Goal: Information Seeking & Learning: Find contact information

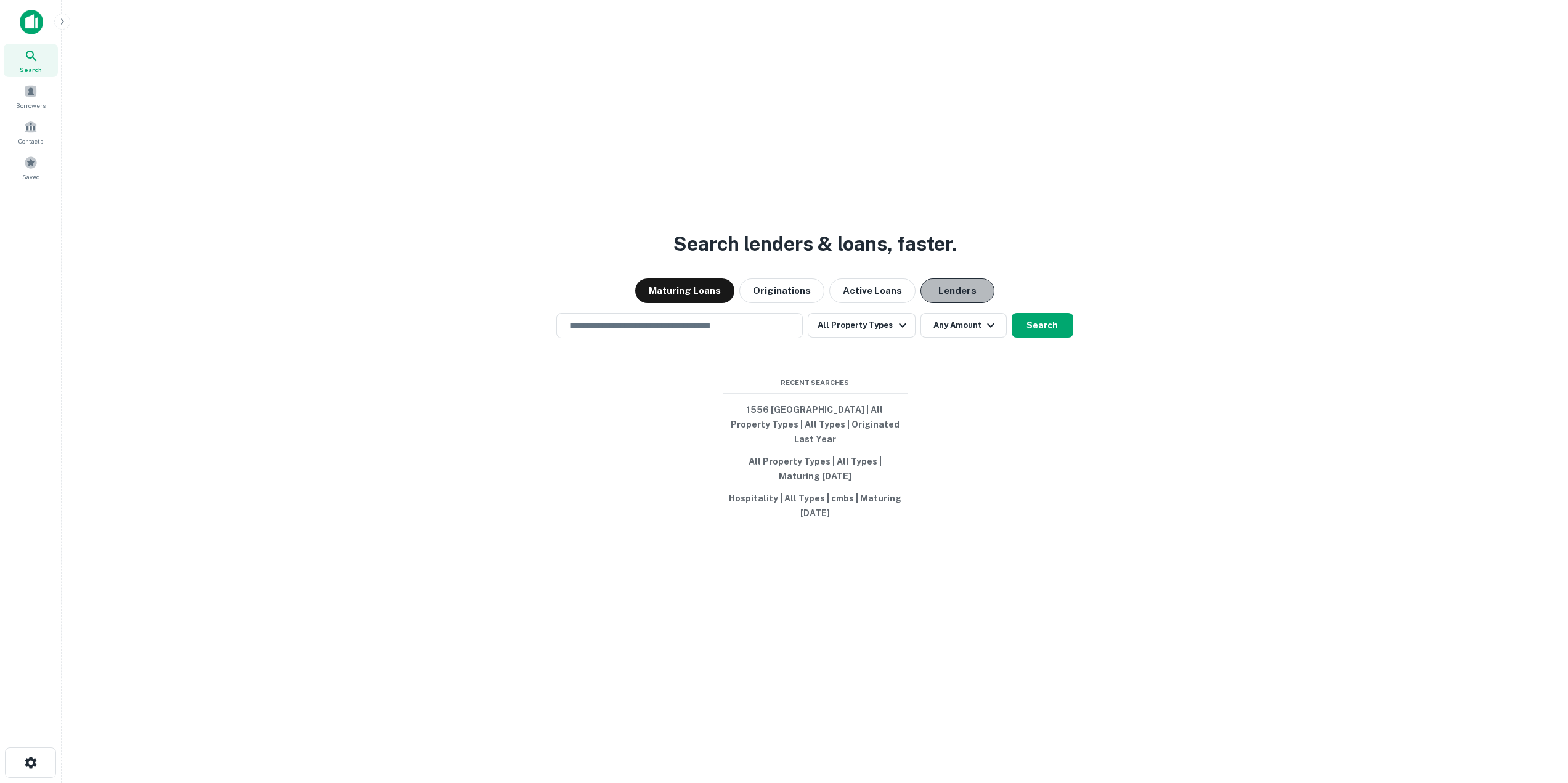
click at [951, 298] on button "Lenders" at bounding box center [957, 290] width 74 height 25
click at [775, 296] on button "Originations" at bounding box center [781, 290] width 85 height 25
click at [686, 332] on input "text" at bounding box center [679, 326] width 235 height 14
paste input "**********"
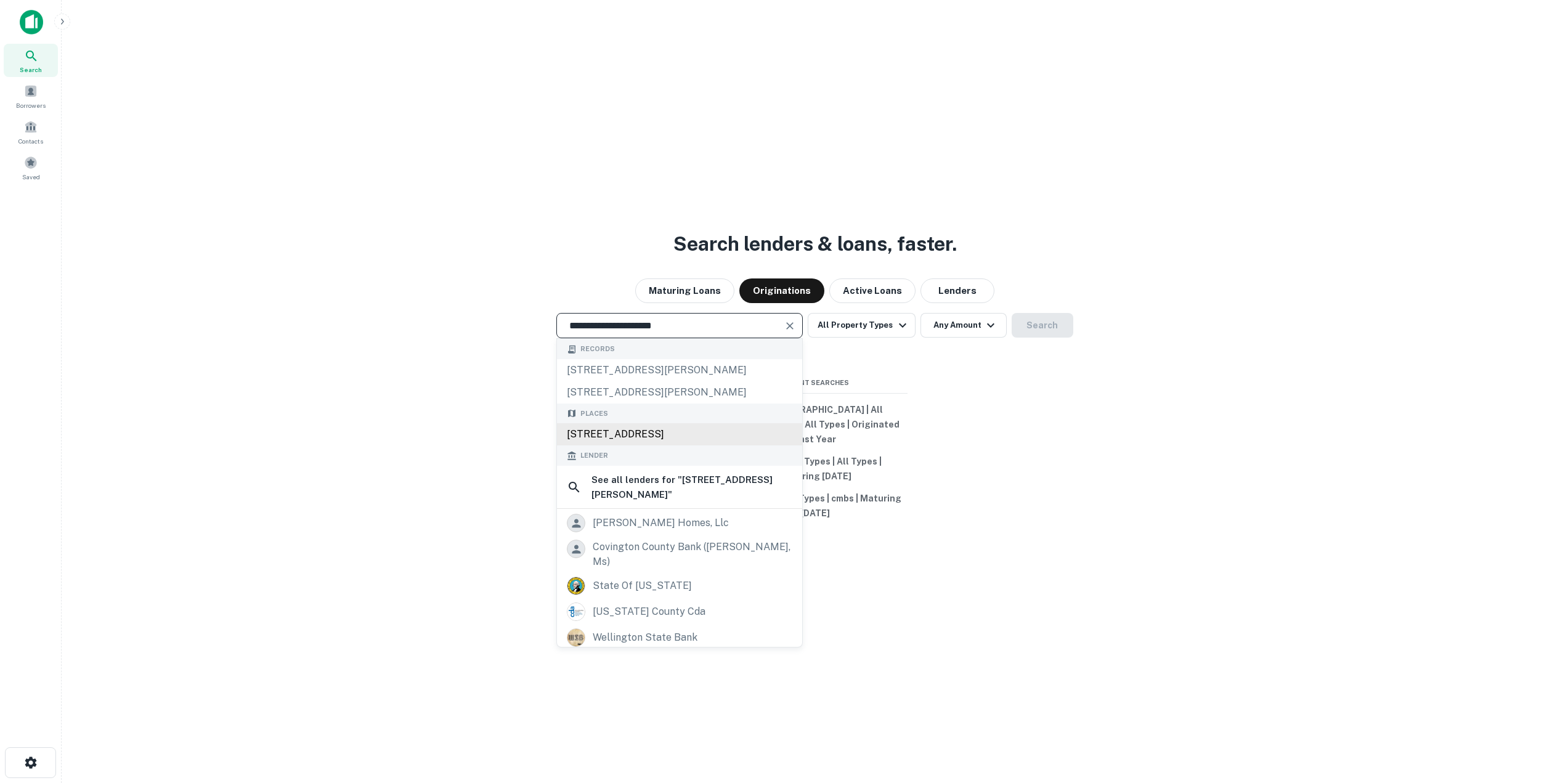
click at [736, 435] on div "[STREET_ADDRESS]" at bounding box center [680, 434] width 245 height 22
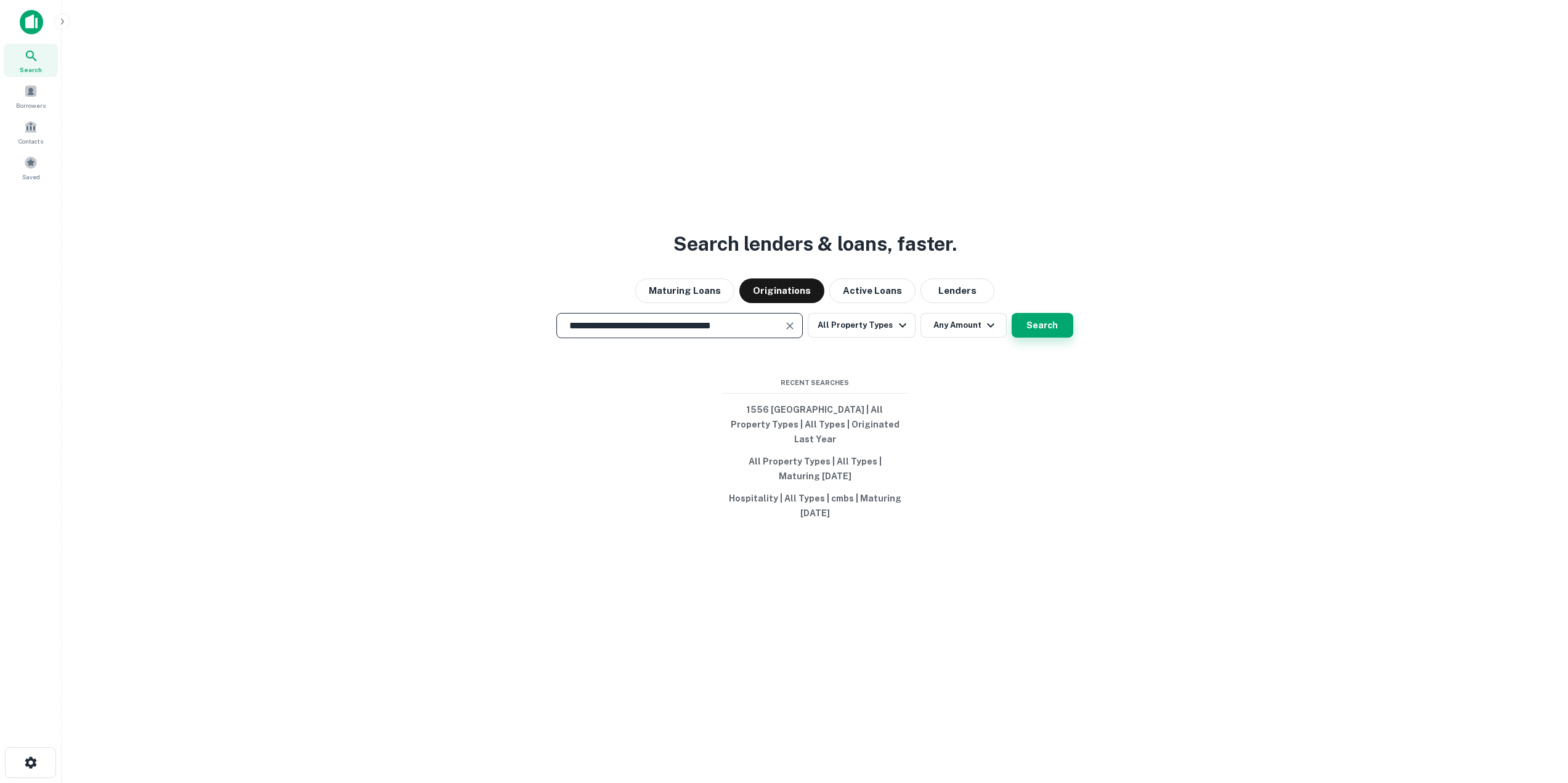
type input "**********"
click at [1045, 337] on button "Search" at bounding box center [1042, 325] width 62 height 25
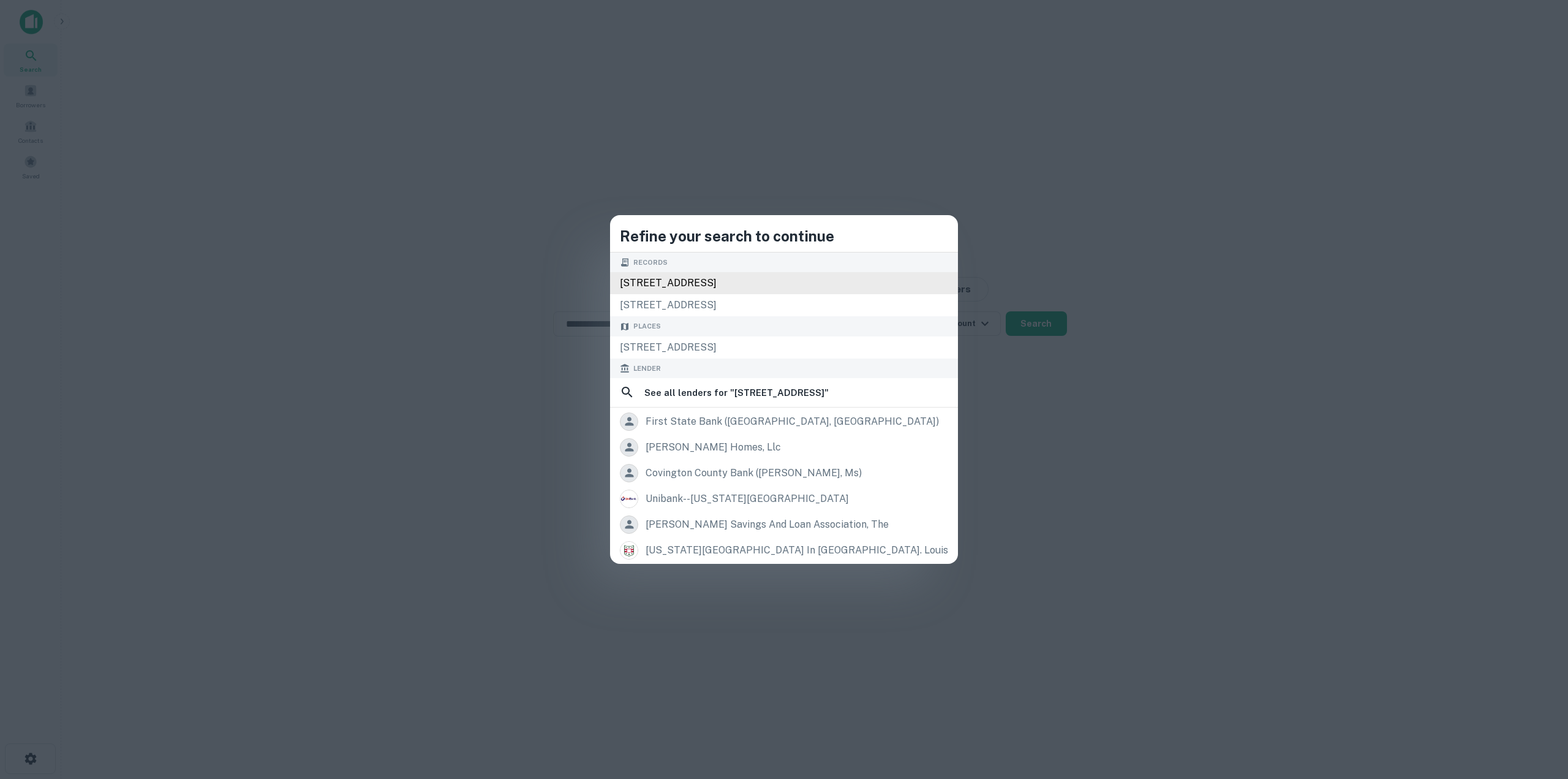
click at [779, 277] on div "[STREET_ADDRESS]" at bounding box center [784, 283] width 348 height 22
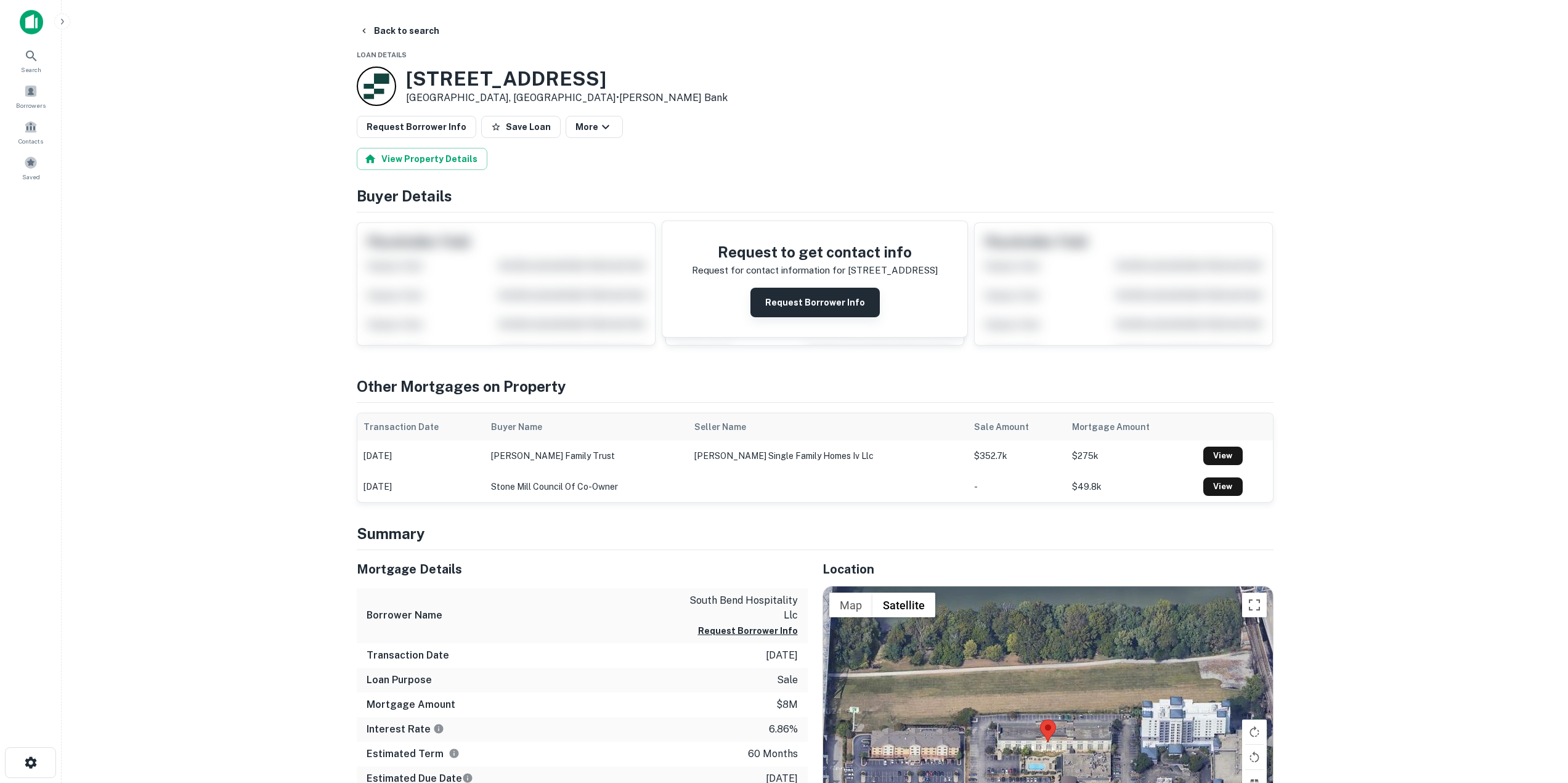
click at [809, 303] on button "Request Borrower Info" at bounding box center [814, 302] width 129 height 30
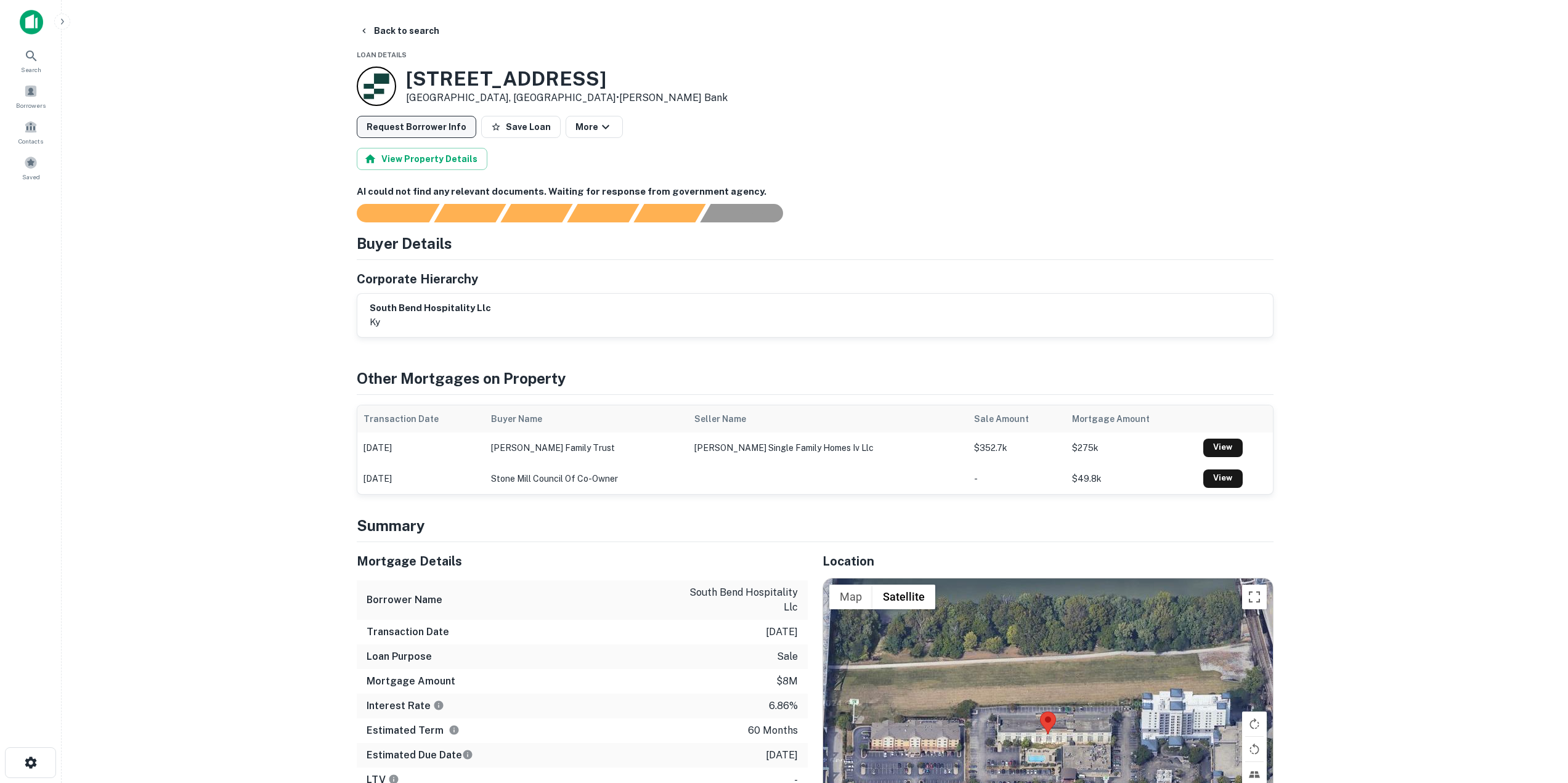
click at [431, 130] on button "Request Borrower Info" at bounding box center [416, 127] width 119 height 22
click at [445, 155] on button "View Property Details" at bounding box center [422, 159] width 130 height 22
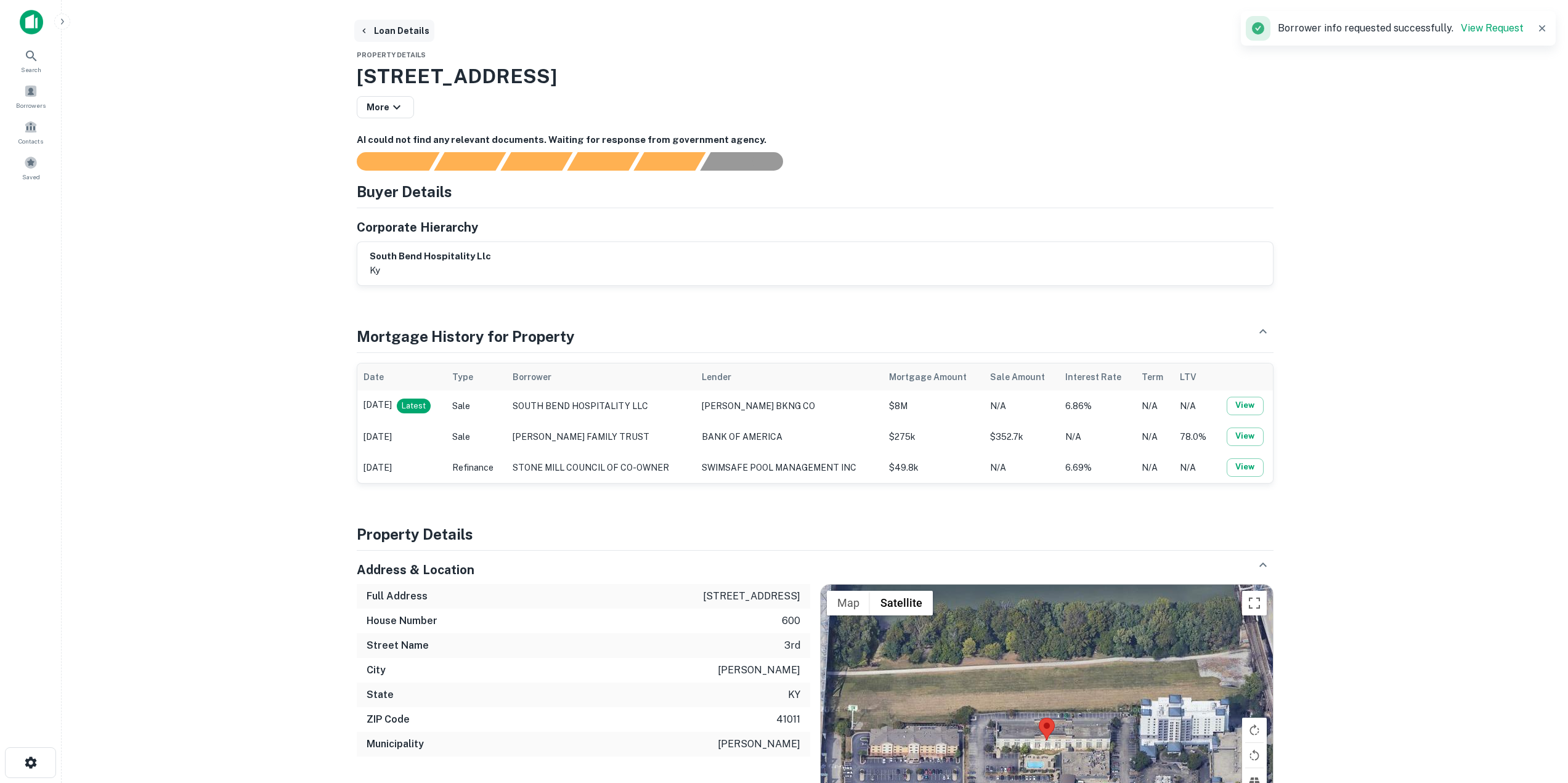
click at [392, 31] on button "Loan Details" at bounding box center [394, 30] width 80 height 22
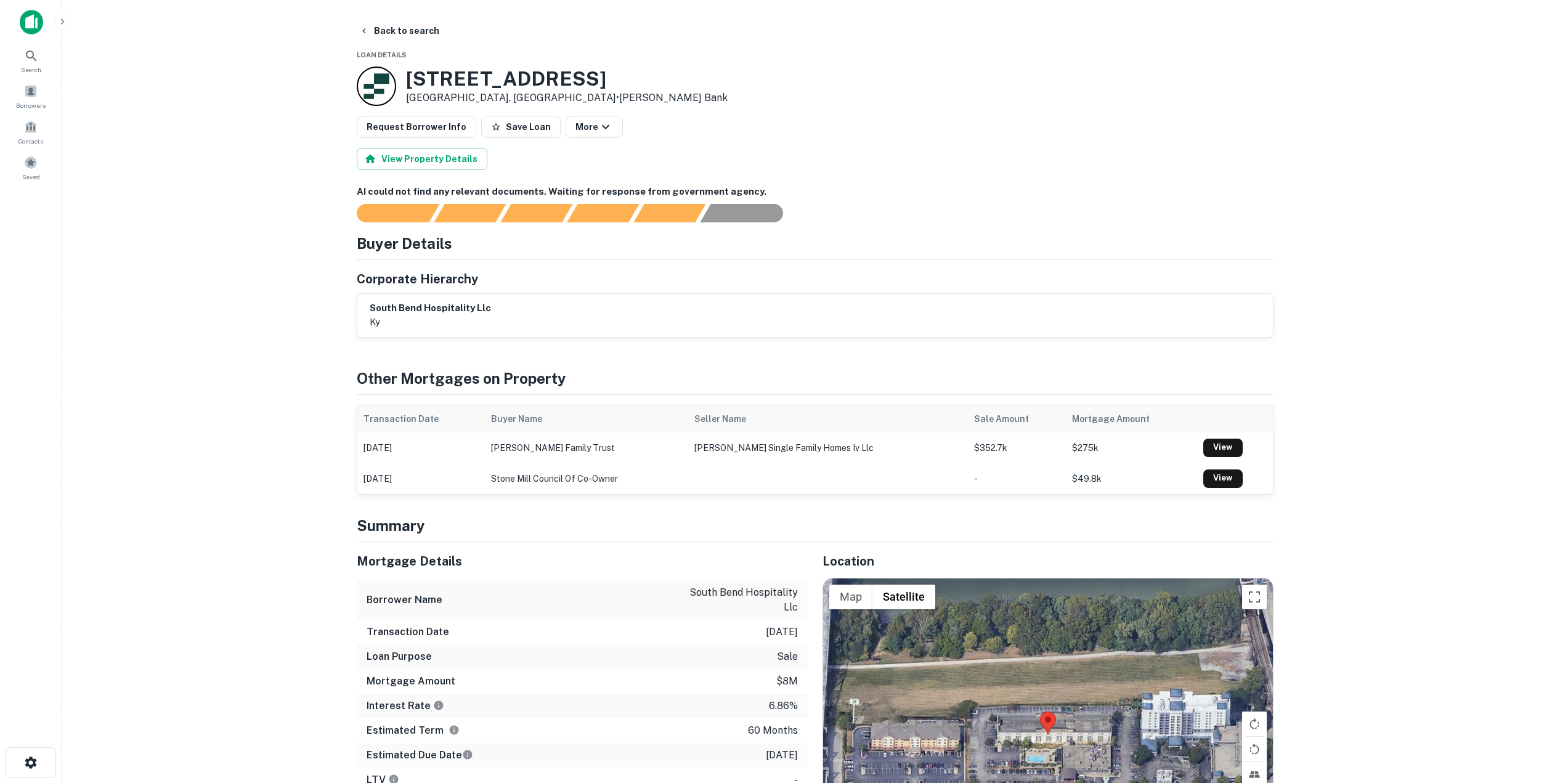
click at [239, 312] on main "Back to search Loan Details [STREET_ADDRESS][PERSON_NAME] • [PERSON_NAME] Bank …" at bounding box center [814, 392] width 1506 height 783
click at [393, 33] on button "Back to search" at bounding box center [399, 30] width 90 height 22
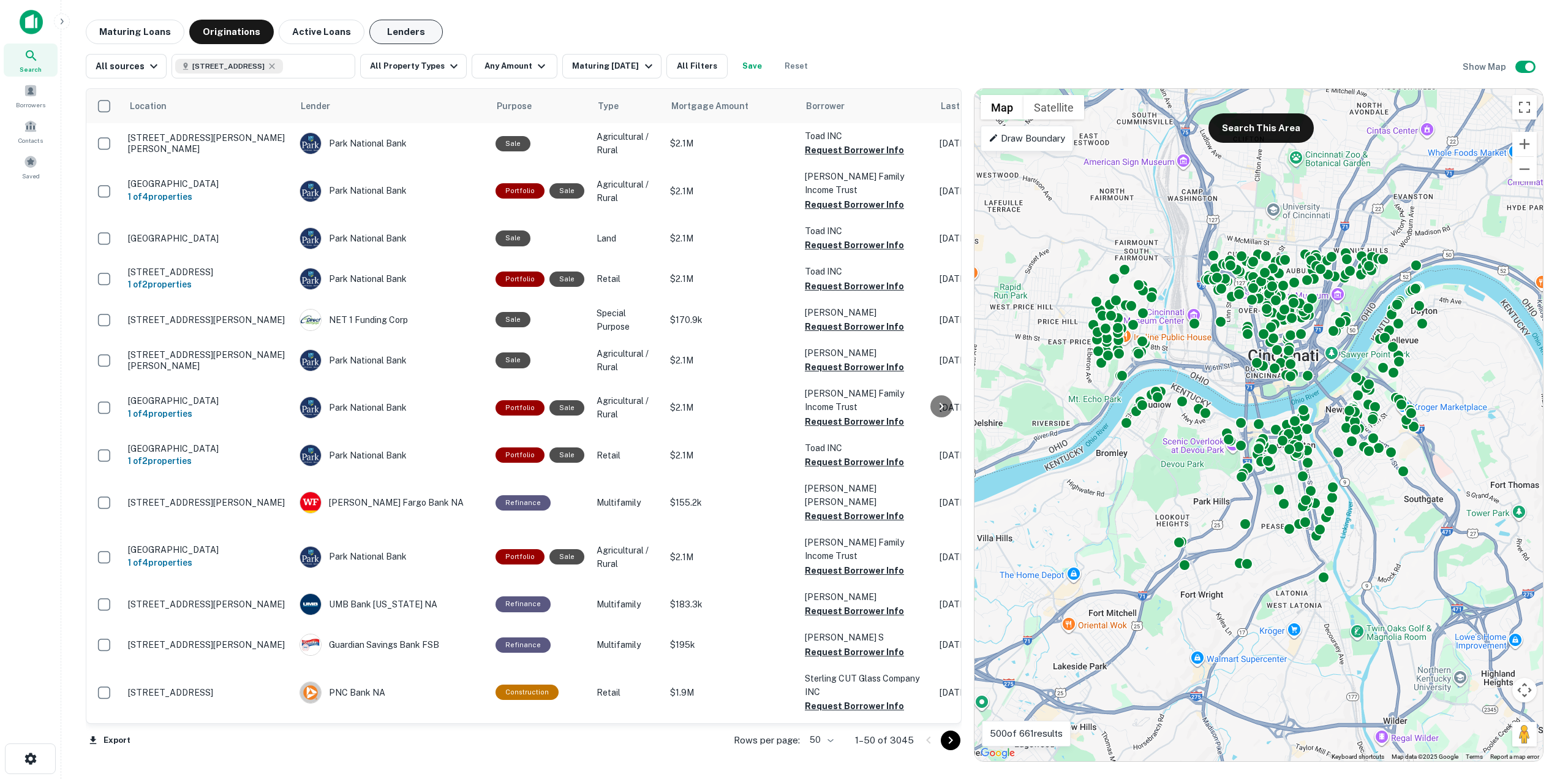
click at [375, 33] on button "Lenders" at bounding box center [405, 31] width 73 height 24
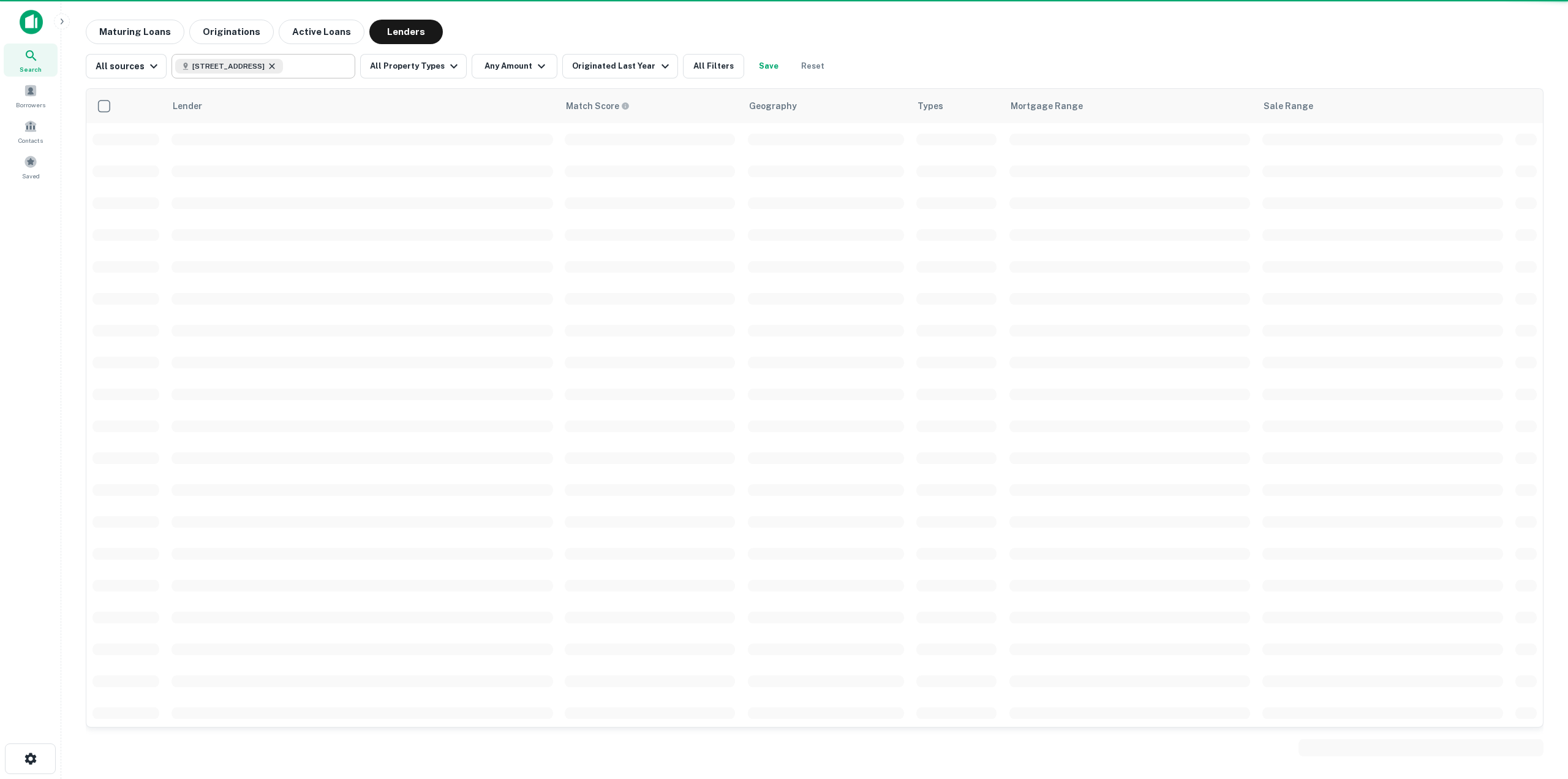
click at [277, 66] on icon at bounding box center [272, 66] width 10 height 10
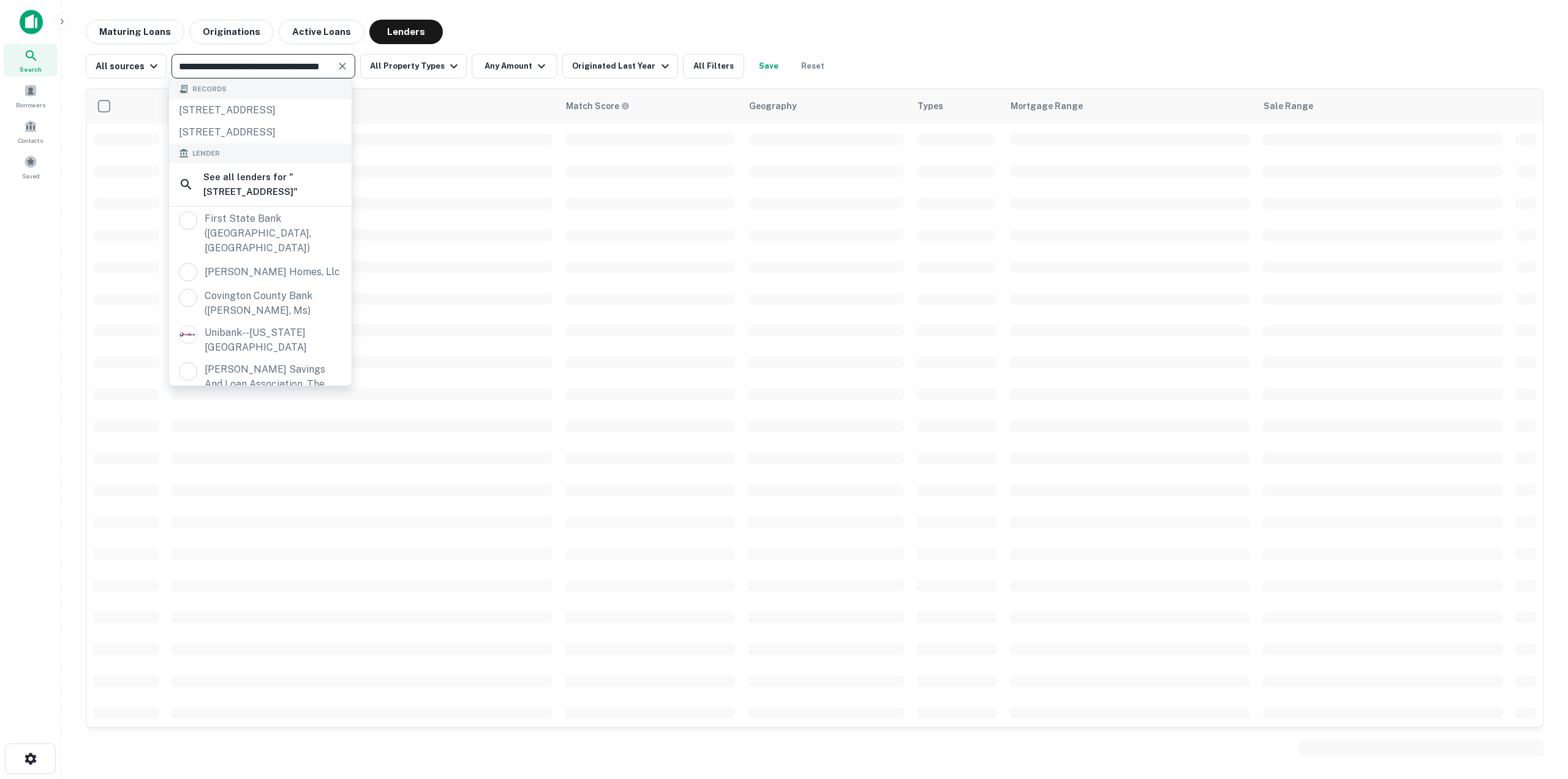
type input "**********"
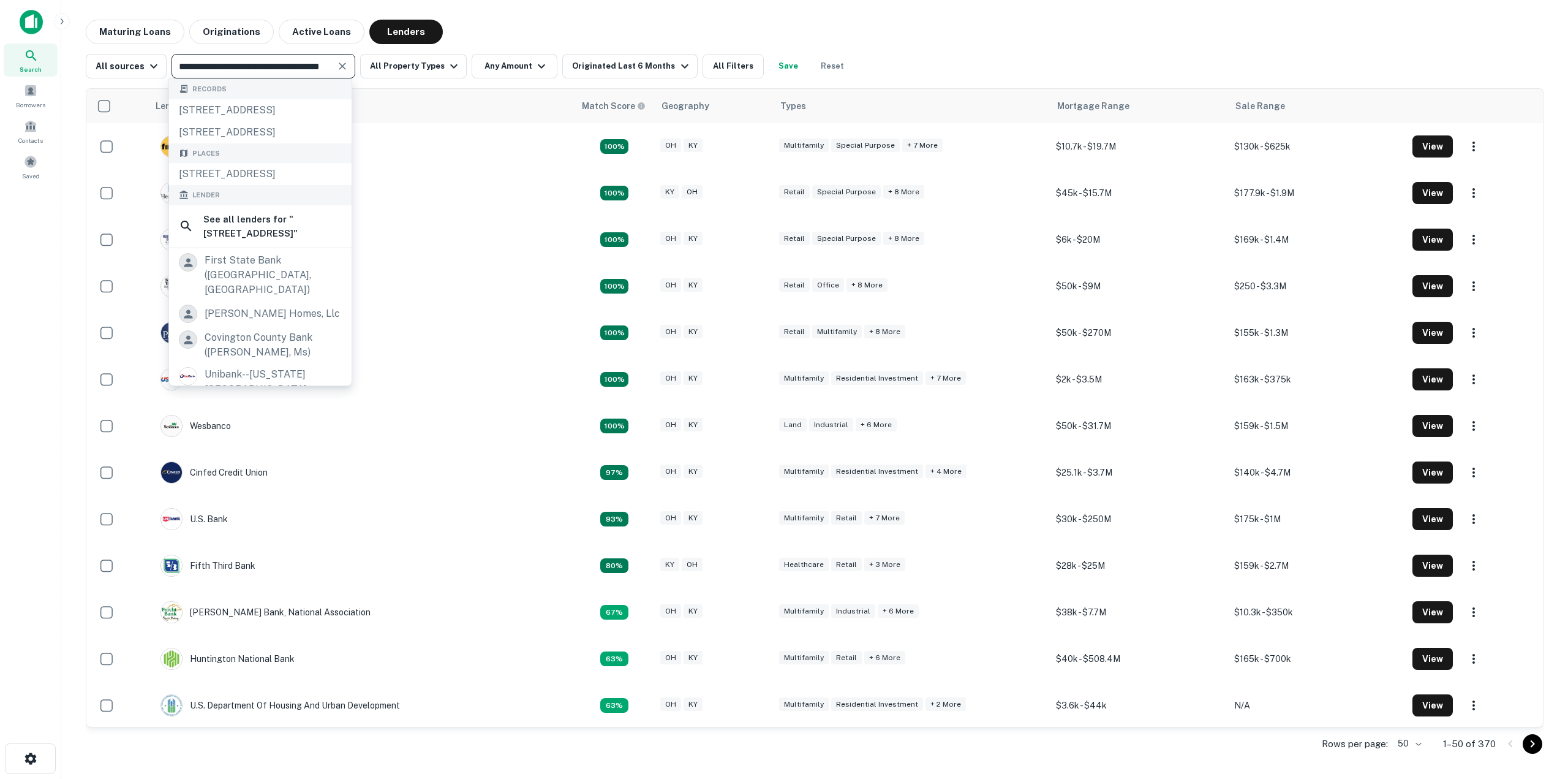
click at [337, 66] on icon "Clear" at bounding box center [342, 66] width 13 height 13
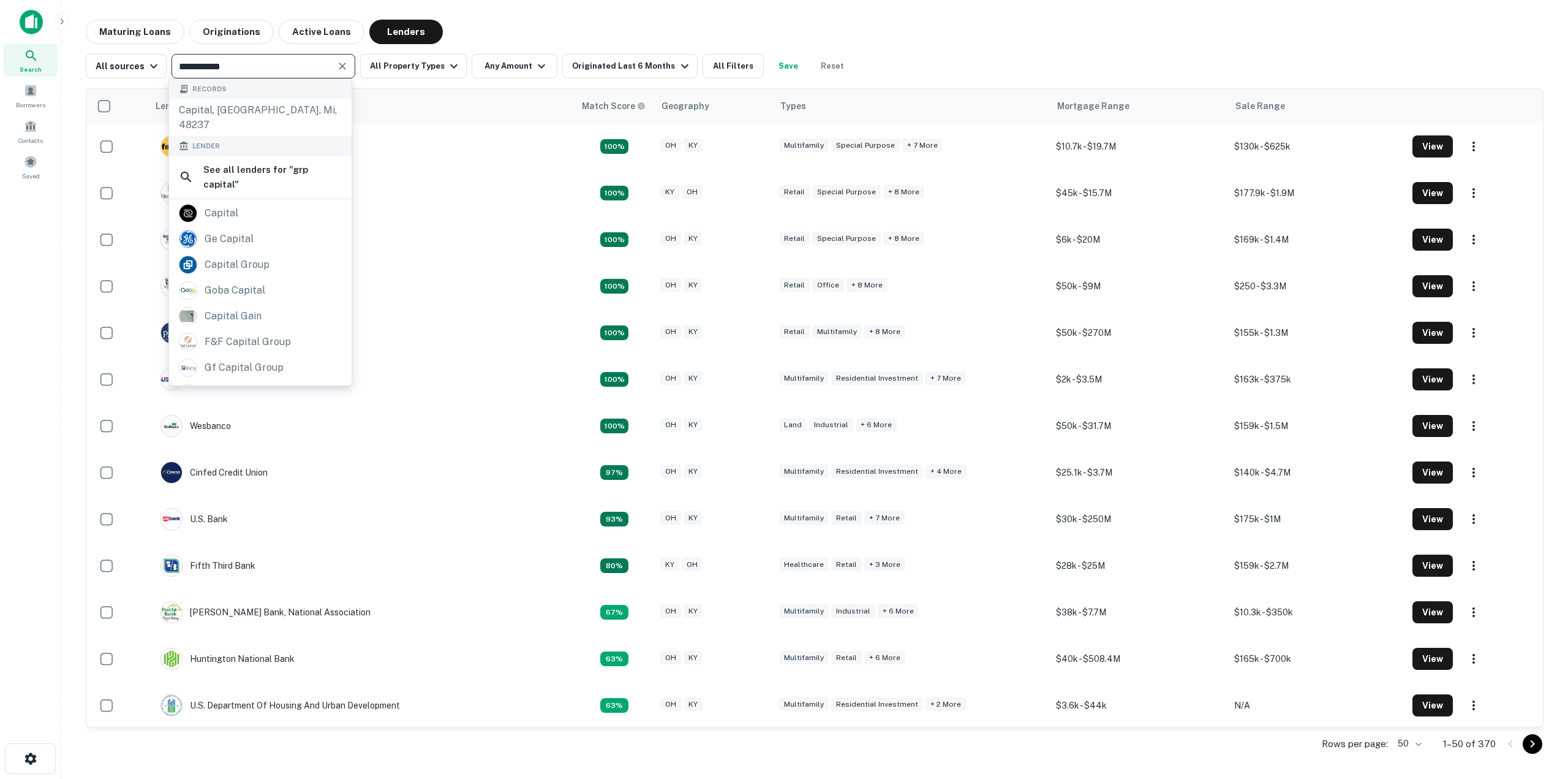
type input "**********"
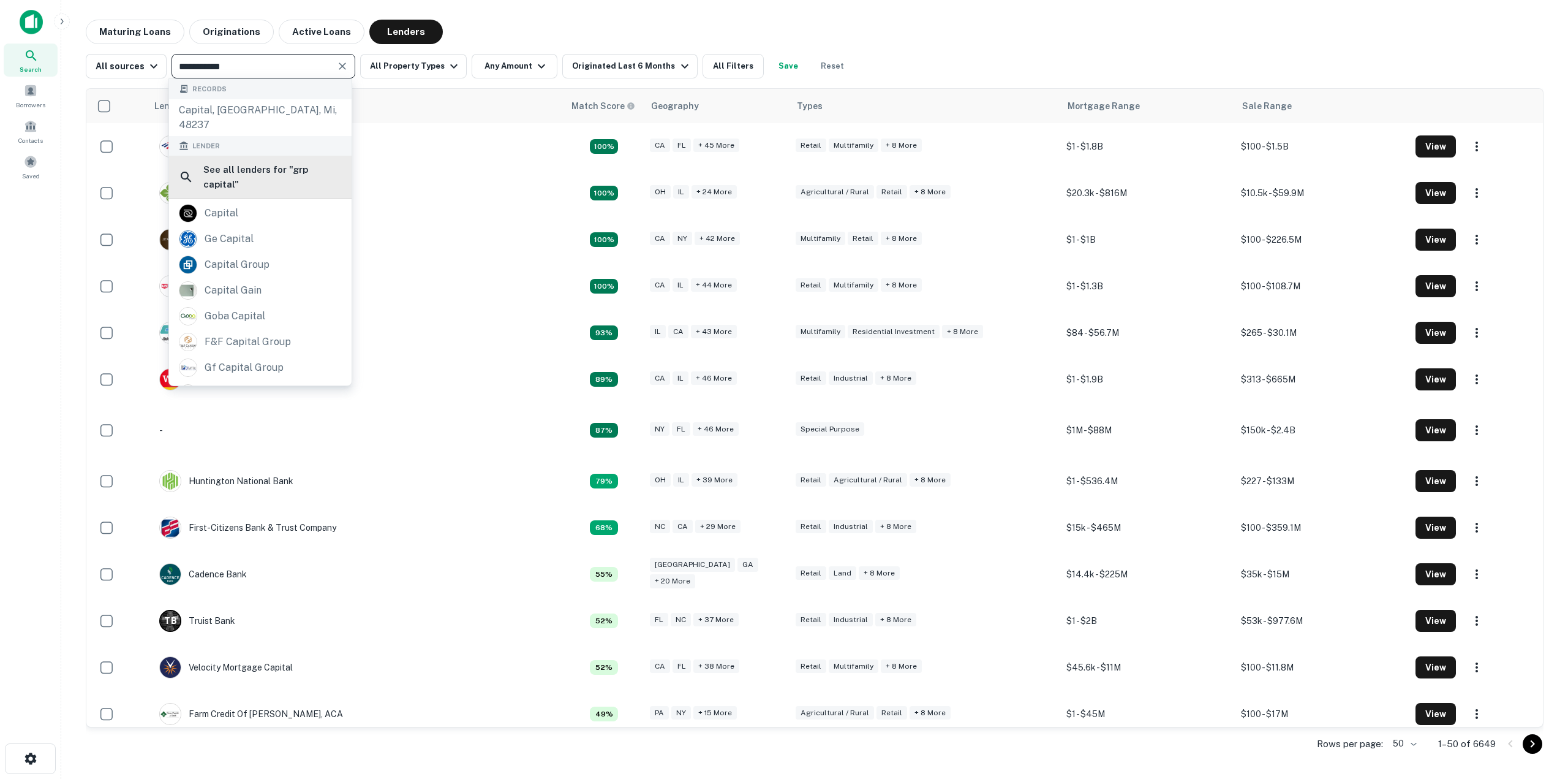
click at [251, 162] on h6 "See all lenders for " grp capital "" at bounding box center [272, 177] width 139 height 29
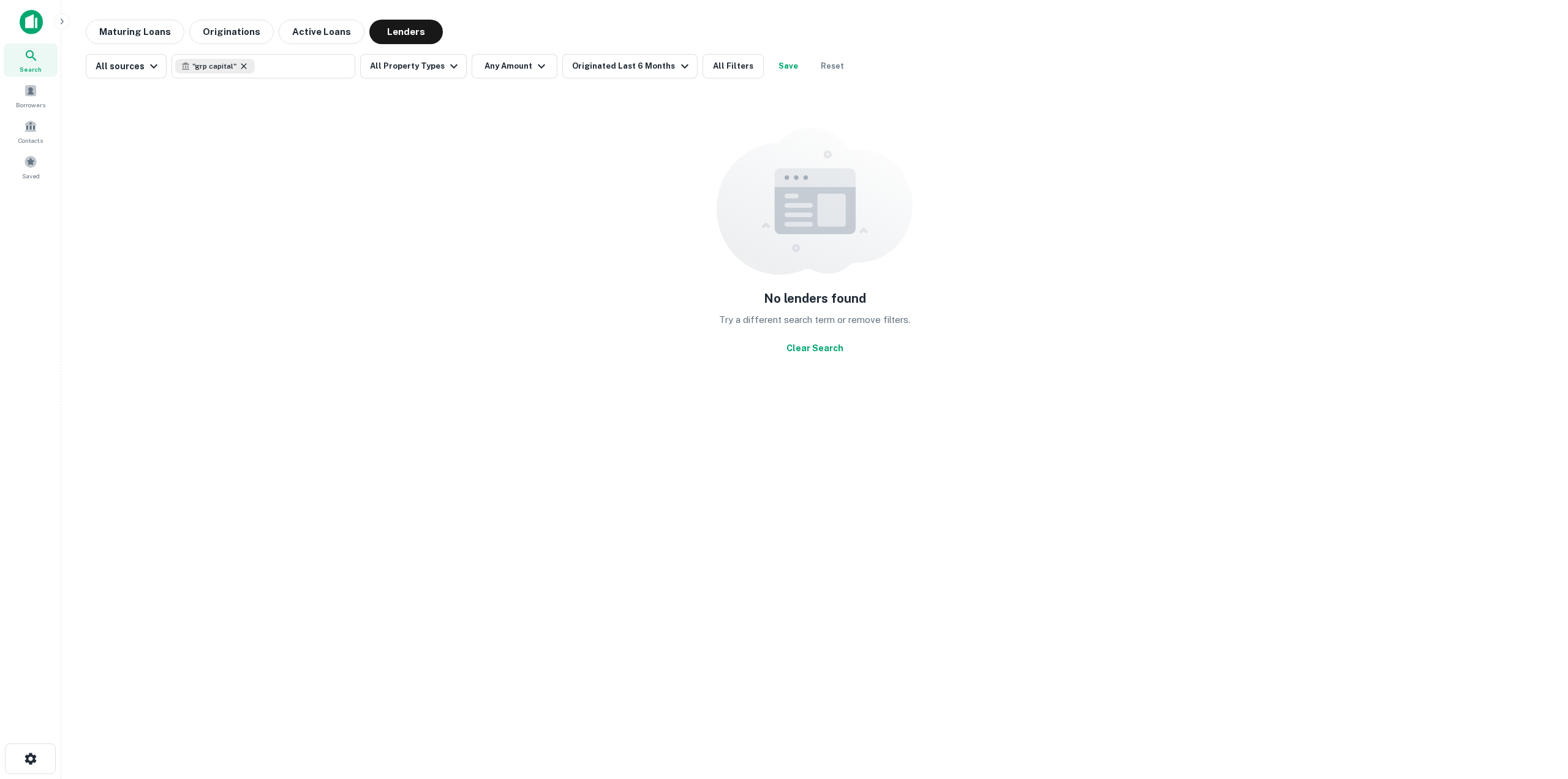
click at [242, 64] on icon at bounding box center [244, 66] width 6 height 6
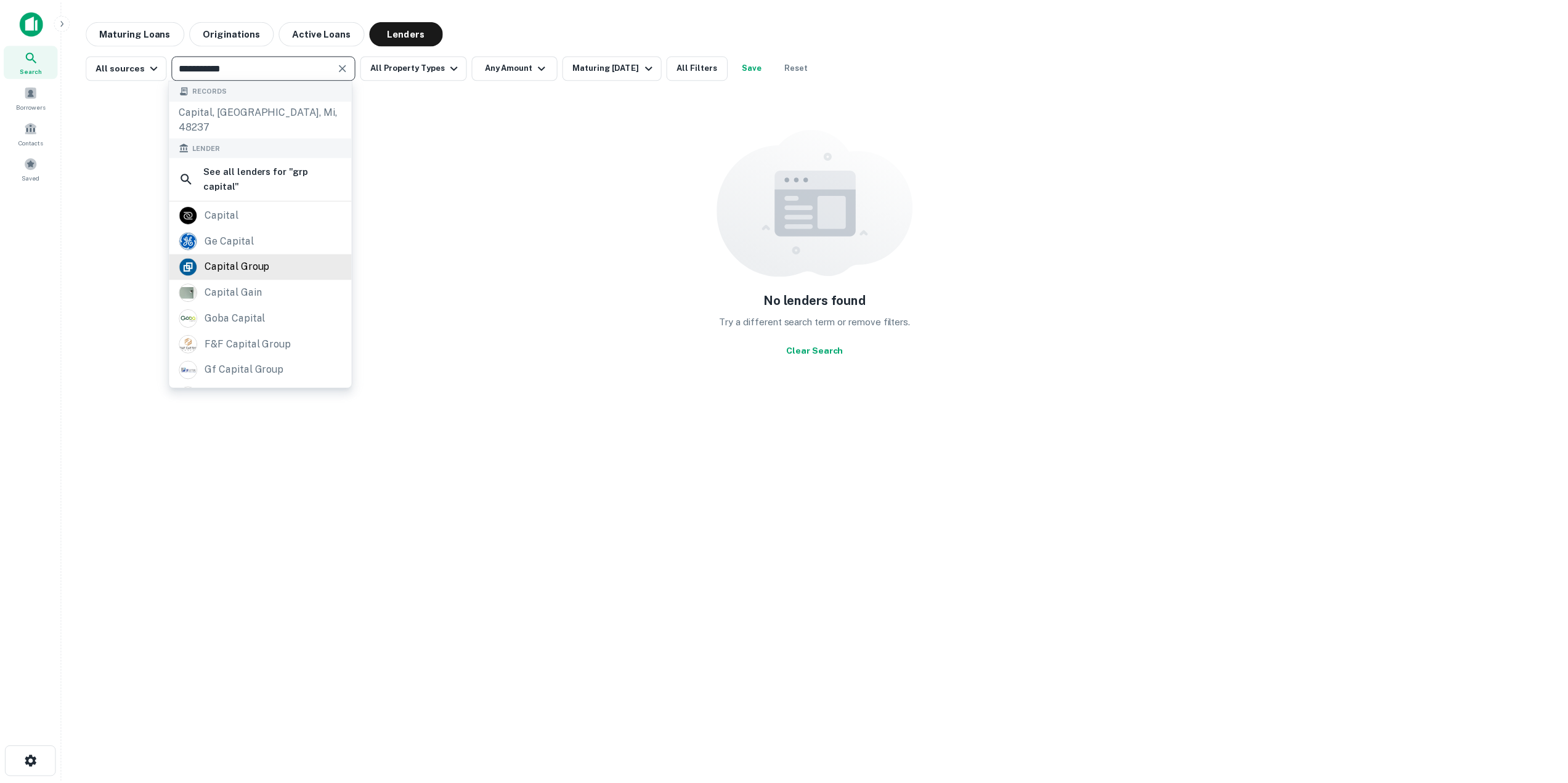
scroll to position [57, 0]
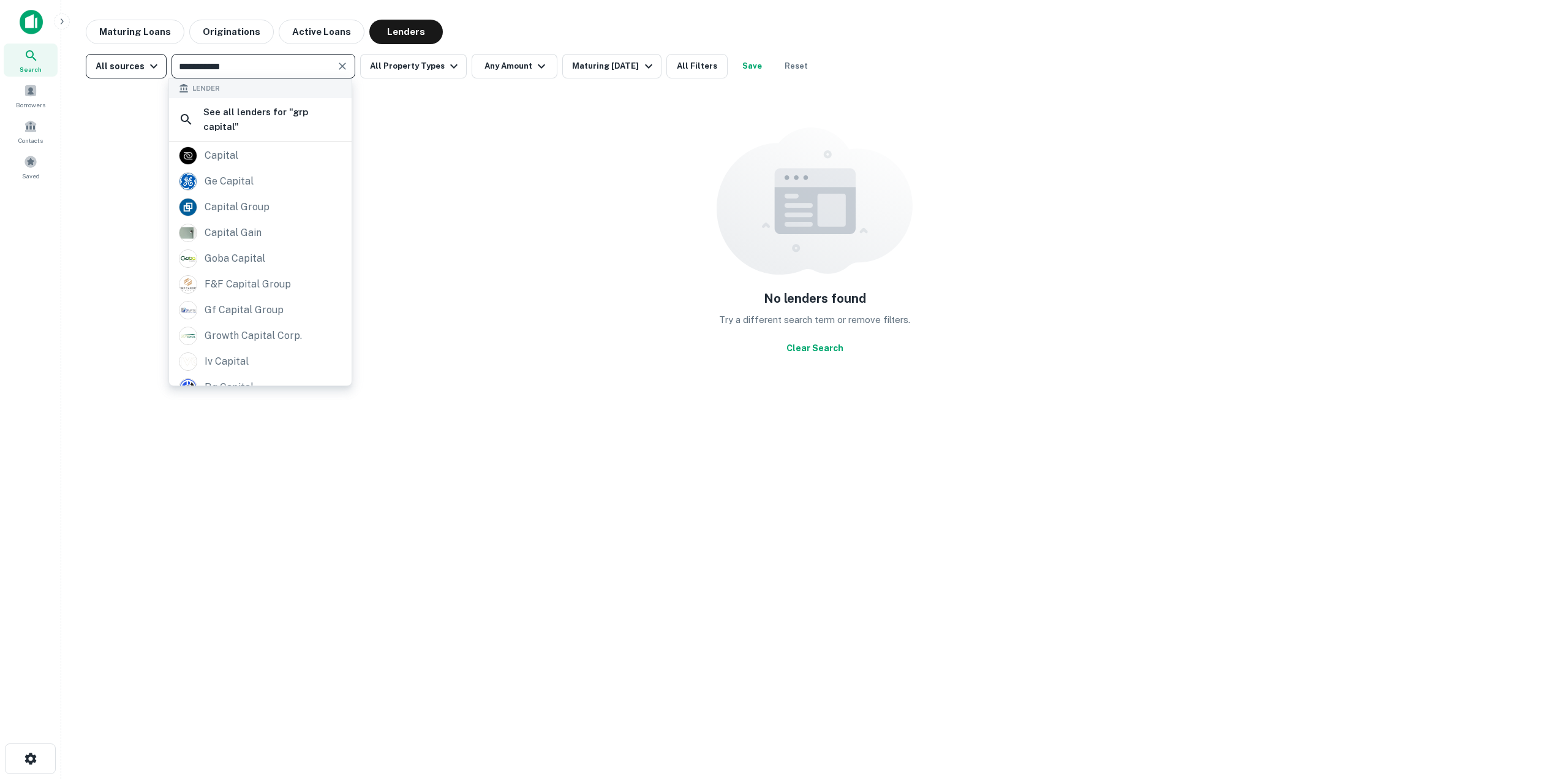
type input "**********"
click at [135, 63] on div "All sources" at bounding box center [129, 66] width 66 height 14
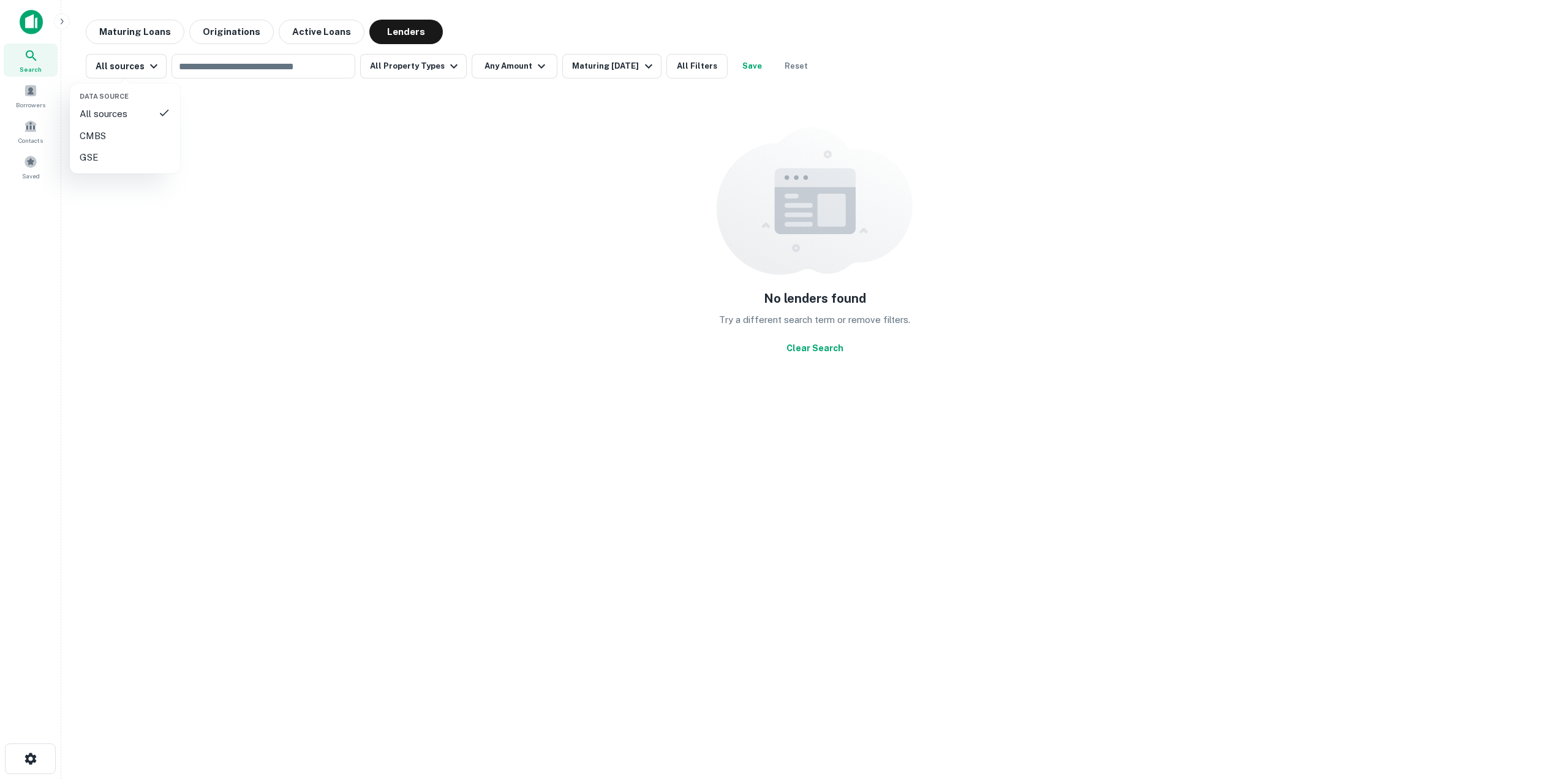
click at [435, 159] on div at bounding box center [784, 390] width 1568 height 779
click at [785, 65] on button "Reset" at bounding box center [796, 66] width 40 height 24
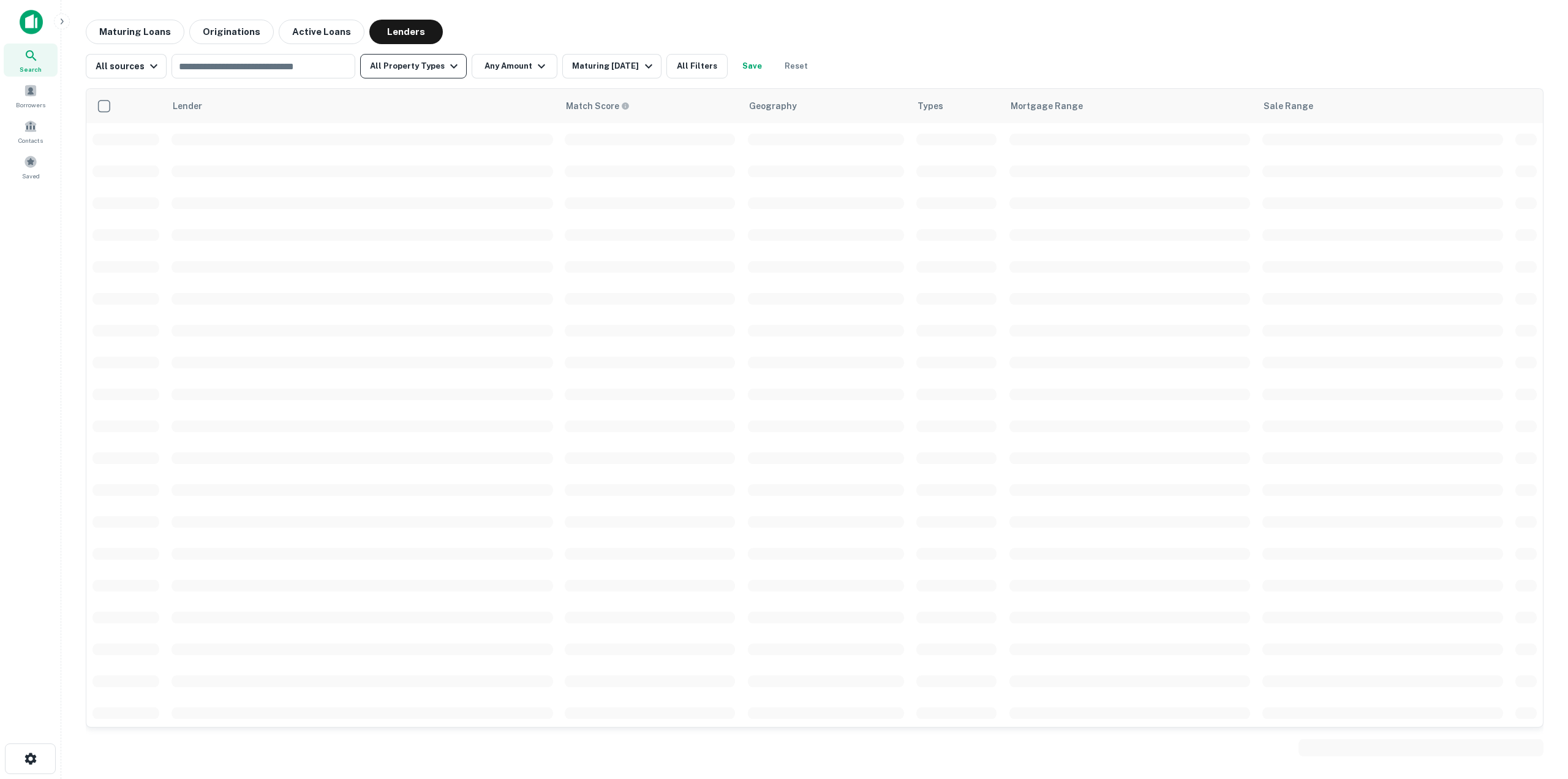
click at [436, 65] on button "All Property Types" at bounding box center [413, 66] width 107 height 24
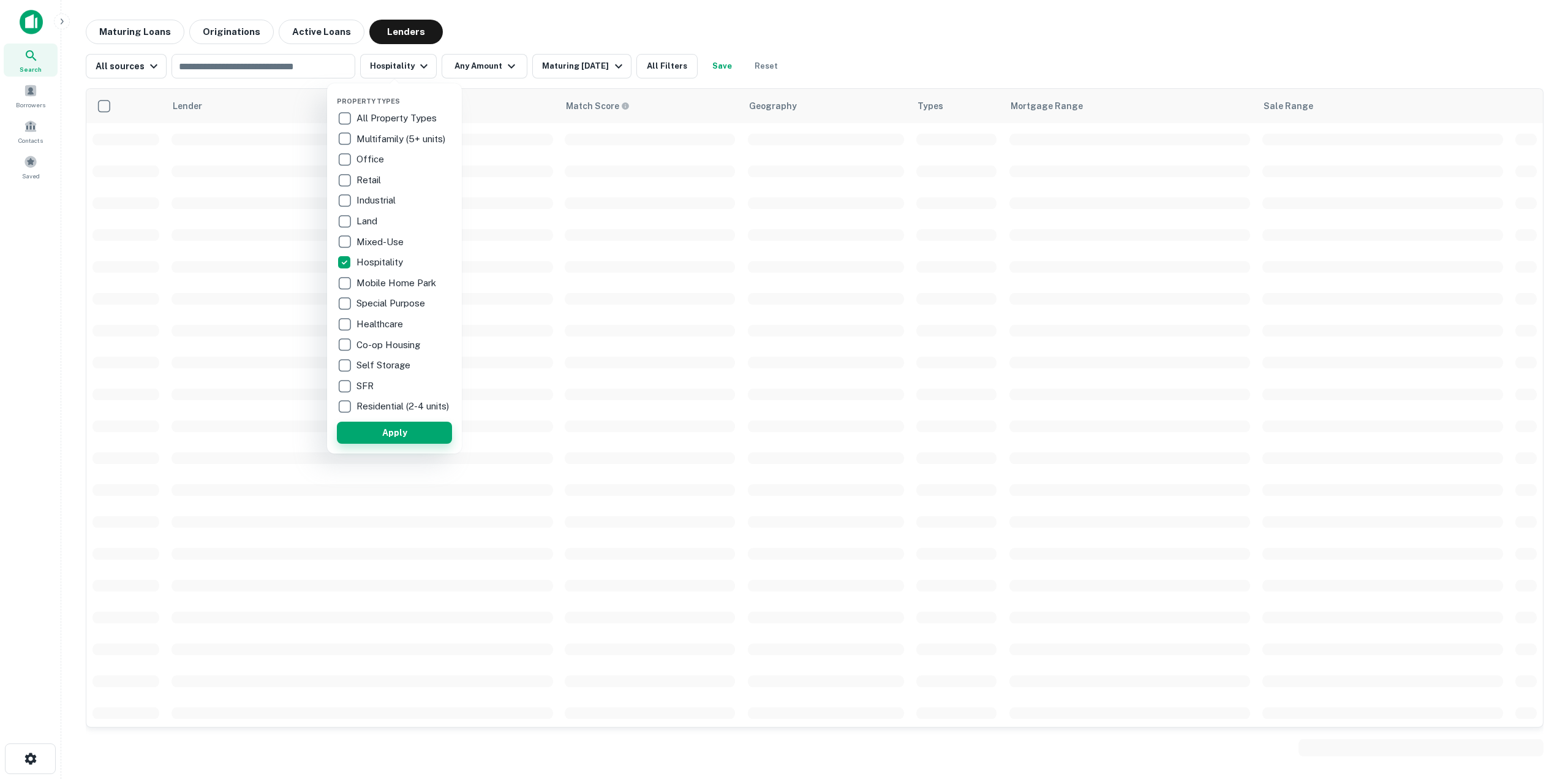
click at [374, 439] on button "Apply" at bounding box center [394, 432] width 115 height 22
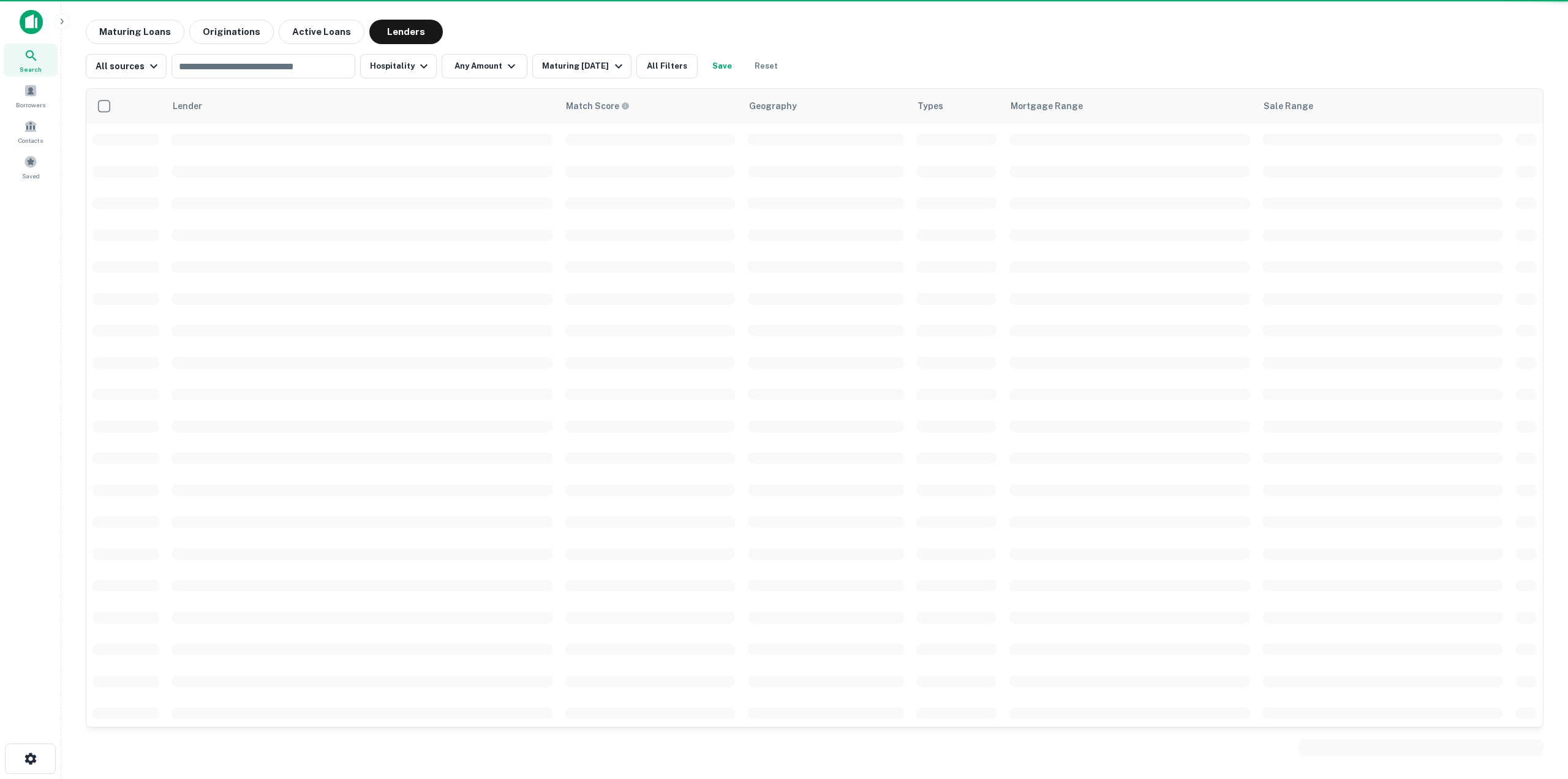
click at [863, 29] on div "Maturing Loans Originations Active Loans Lenders" at bounding box center [815, 31] width 1458 height 24
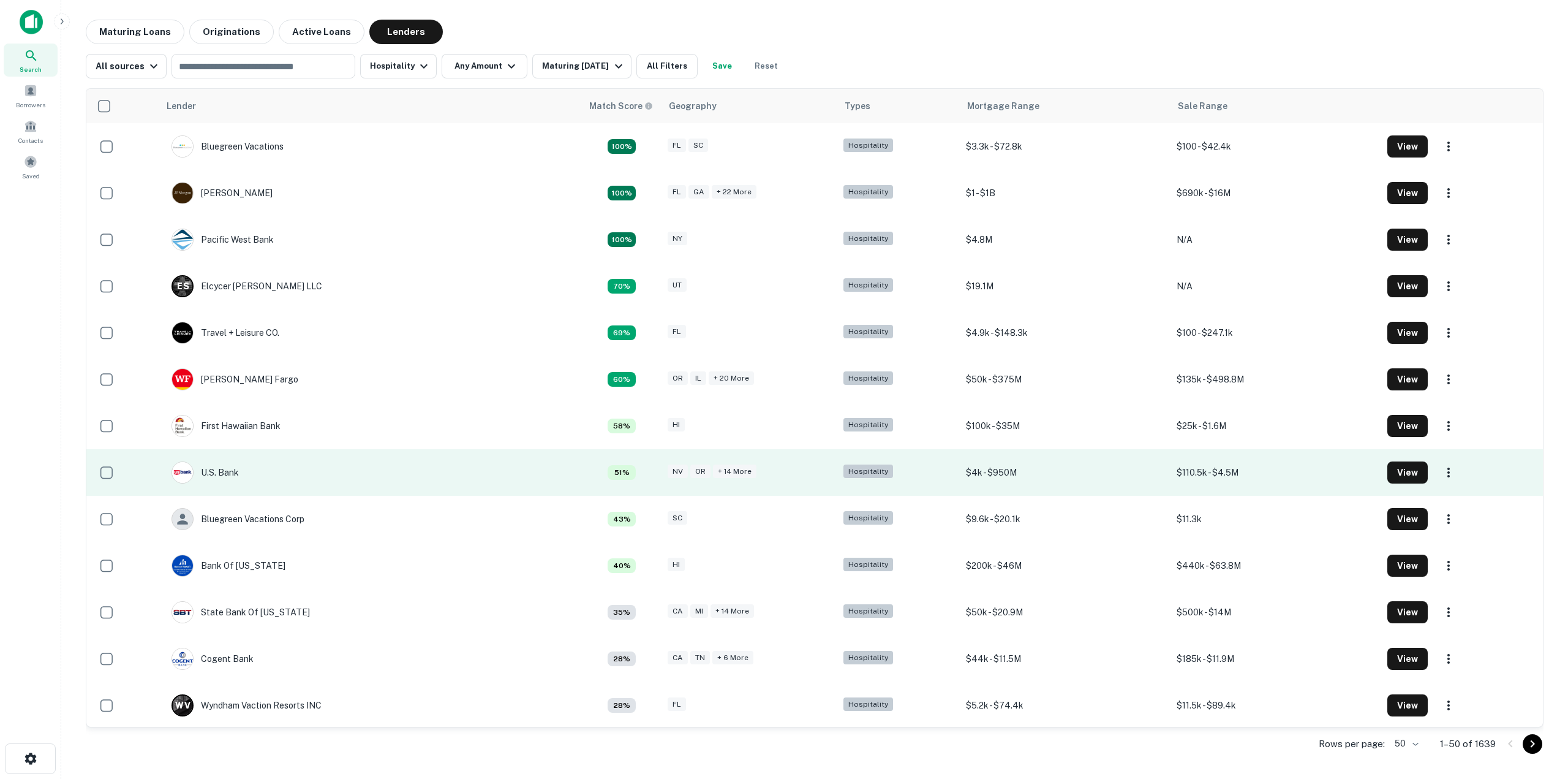
click at [489, 464] on td "U.s. Bank" at bounding box center [370, 472] width 423 height 46
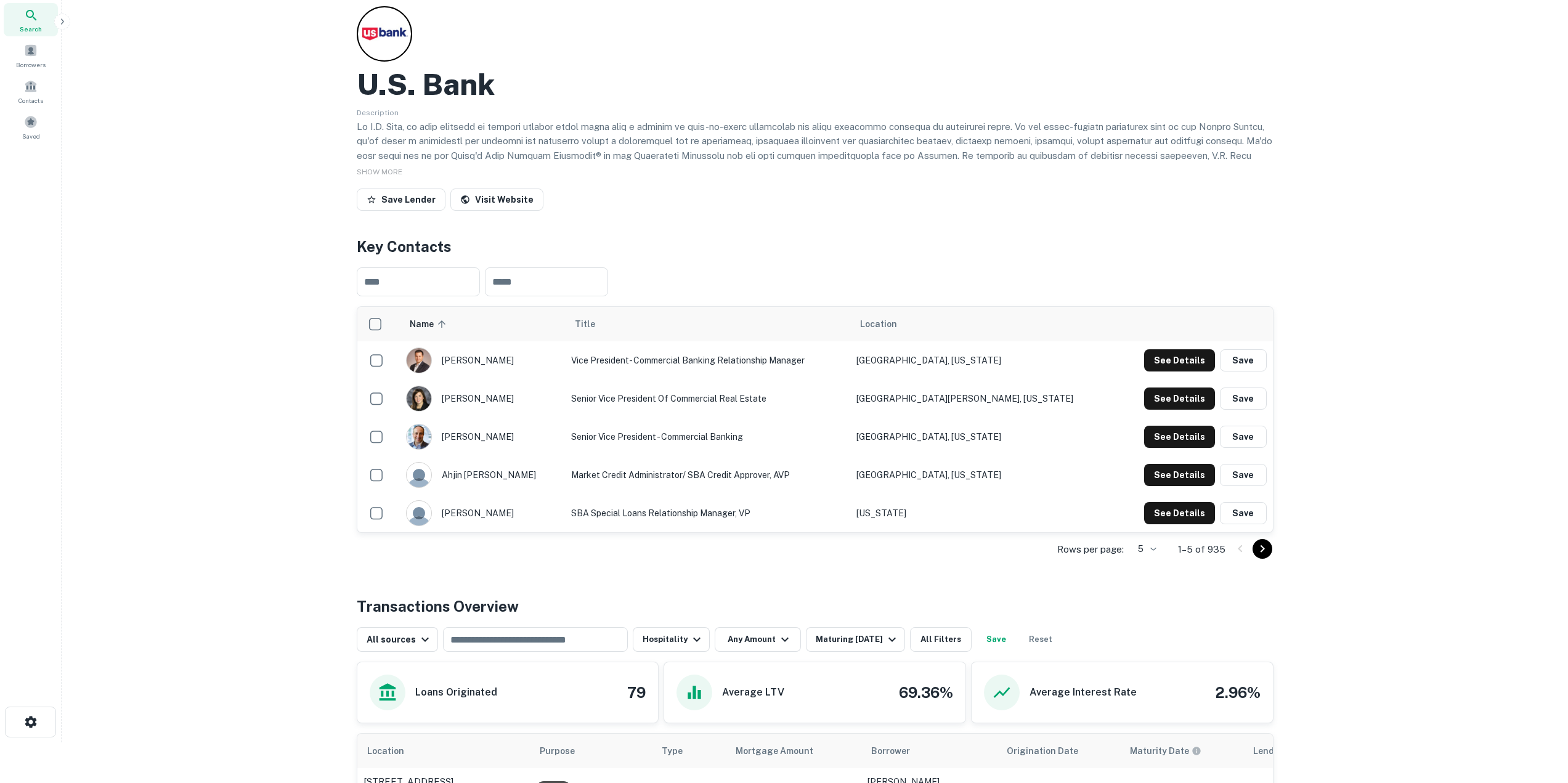
scroll to position [62, 0]
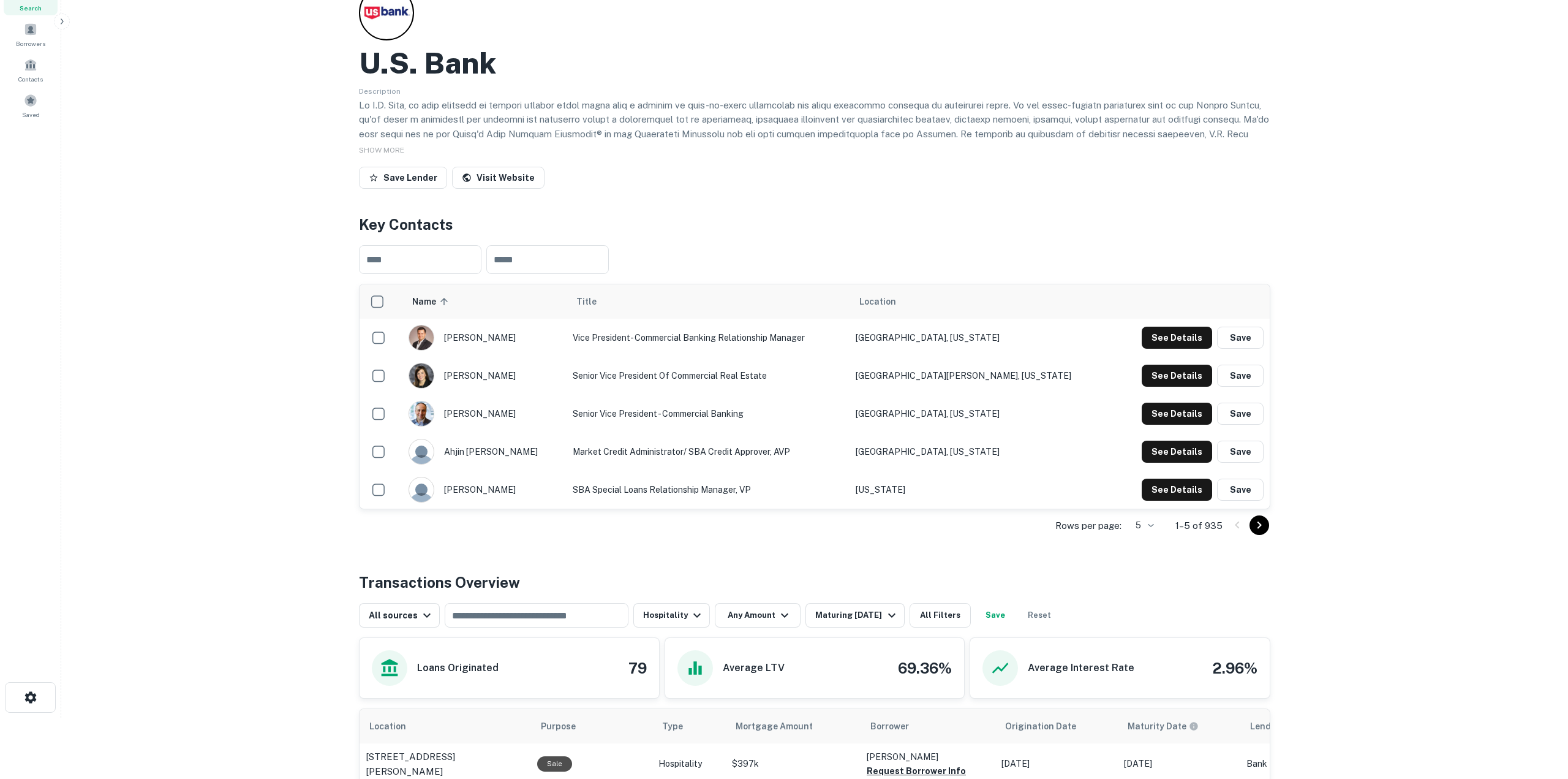
click at [1142, 527] on body "Search Borrowers Contacts Saved Back to search U.s. Bank Description SHOW MORE …" at bounding box center [784, 328] width 1568 height 779
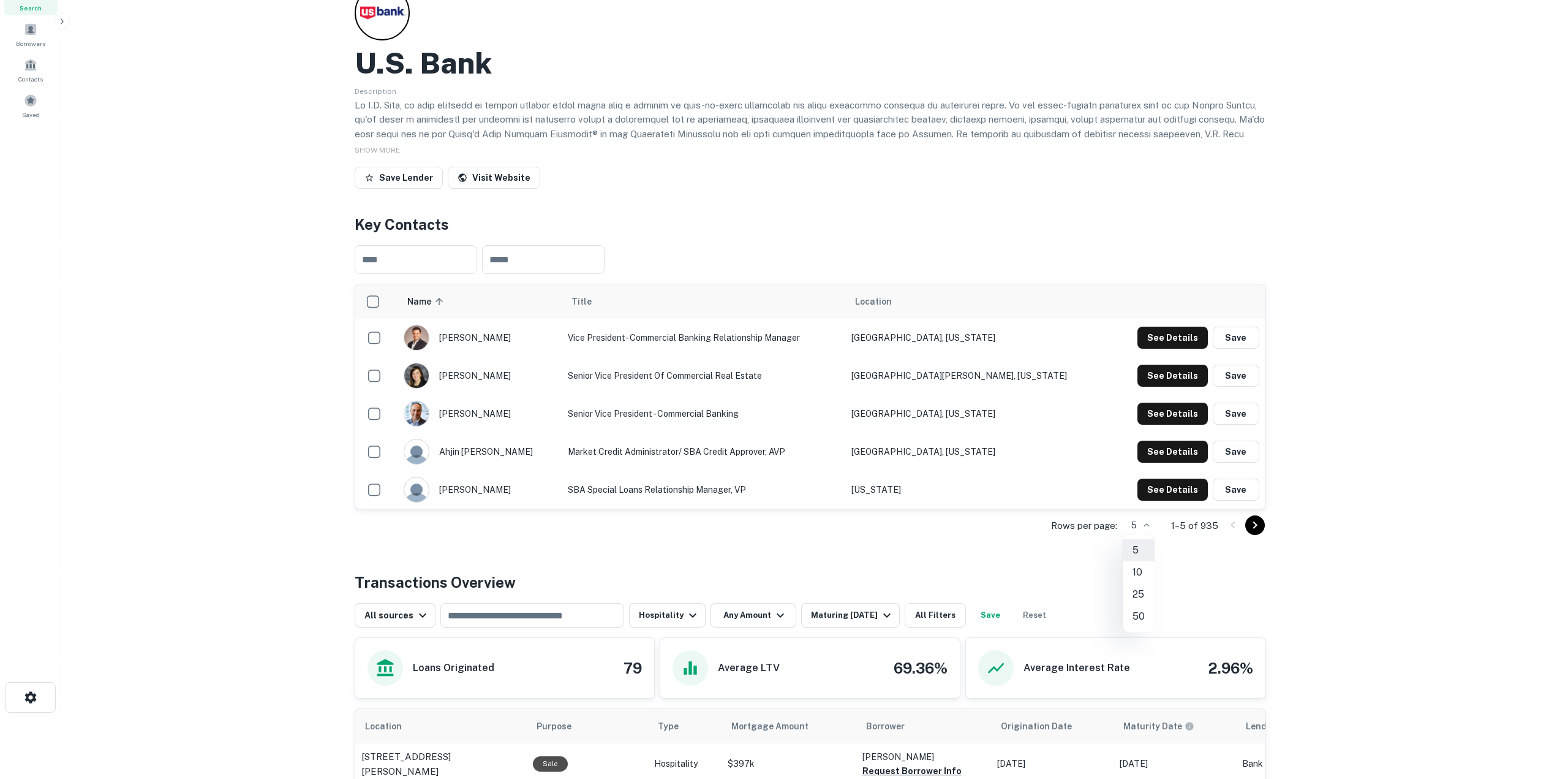
click at [1140, 617] on li "50" at bounding box center [1138, 617] width 32 height 22
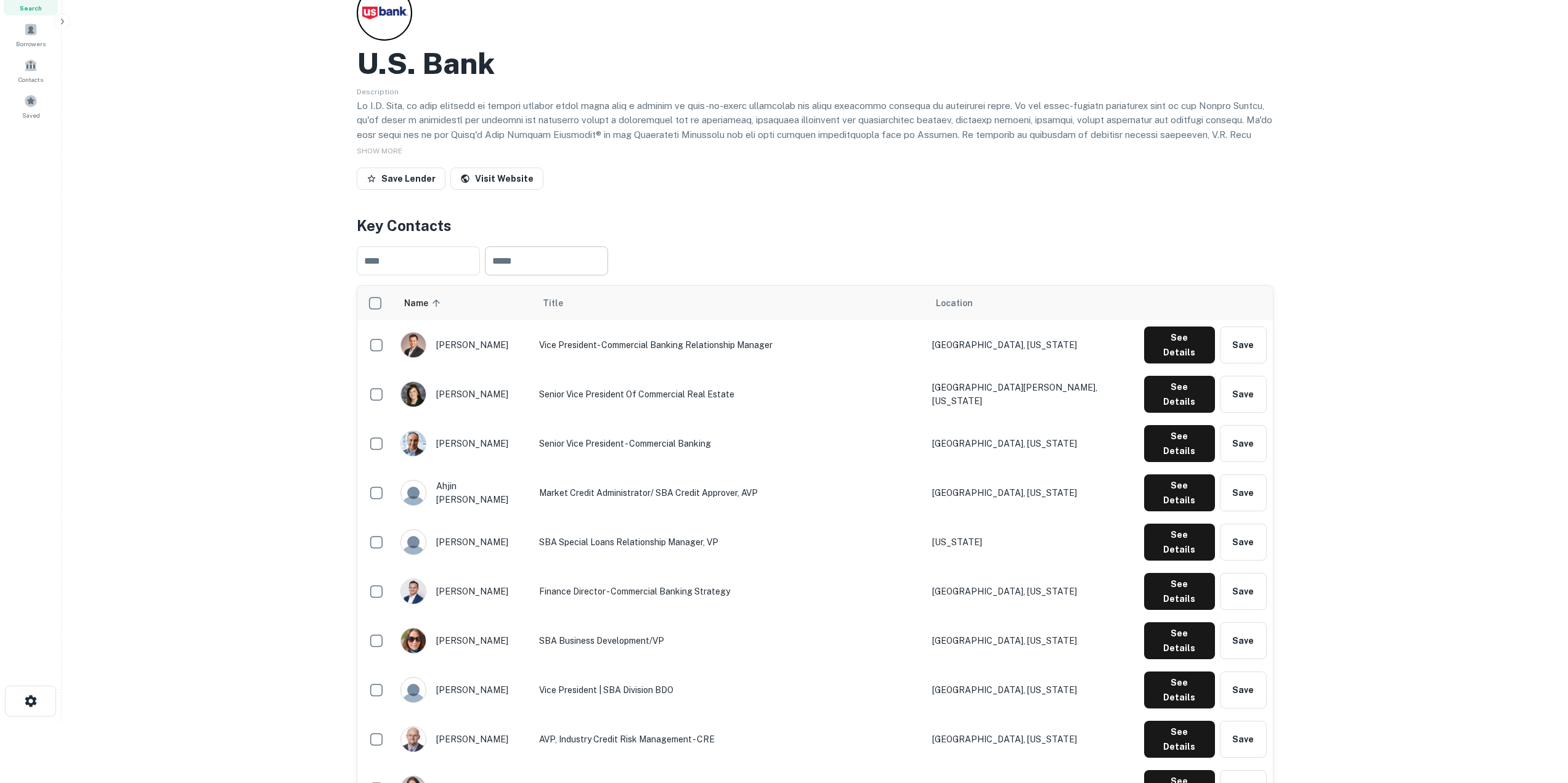
click at [568, 273] on input "text" at bounding box center [546, 260] width 123 height 29
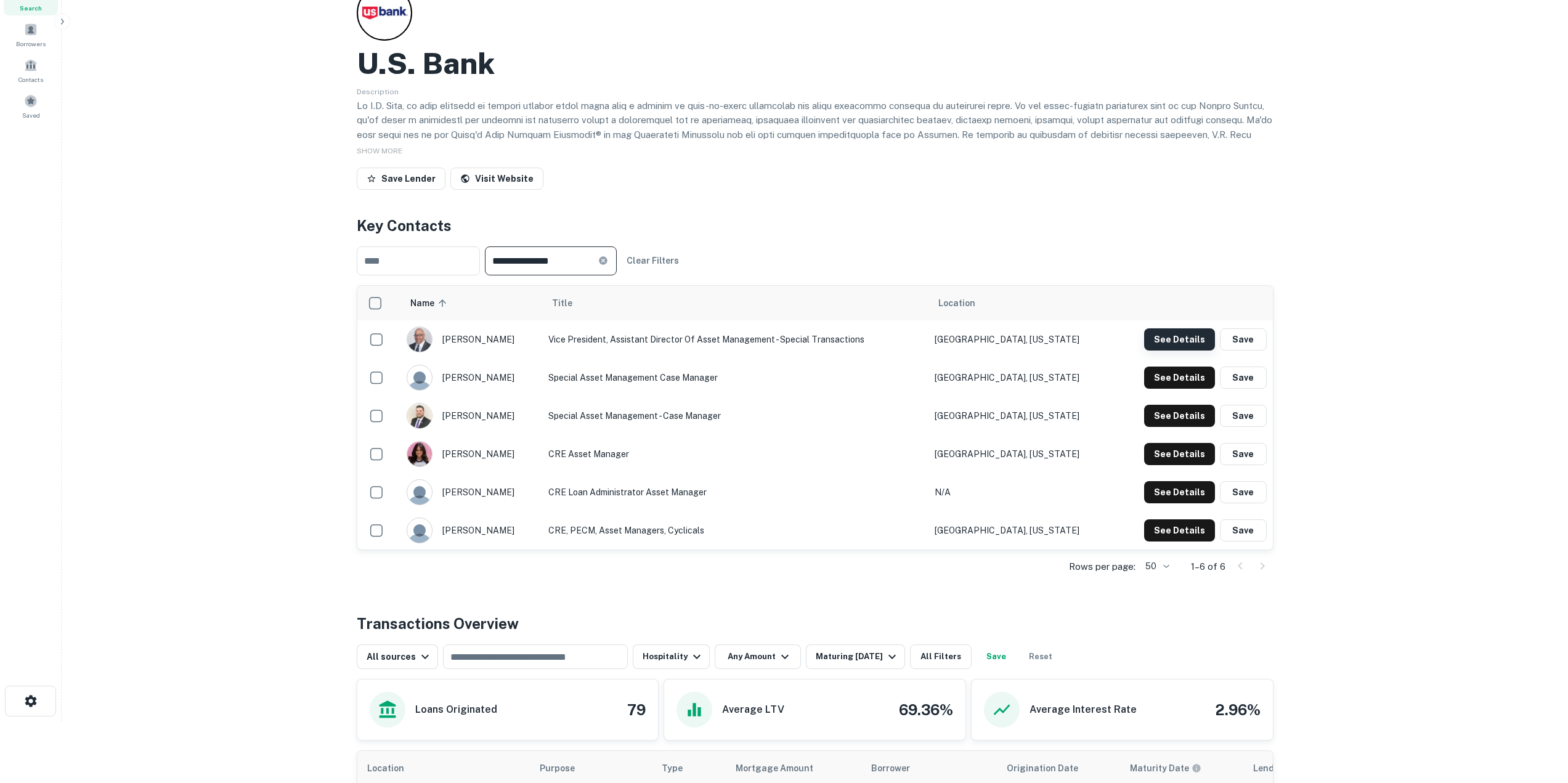
type input "**********"
click at [1185, 342] on button "See Details" at bounding box center [1180, 339] width 71 height 22
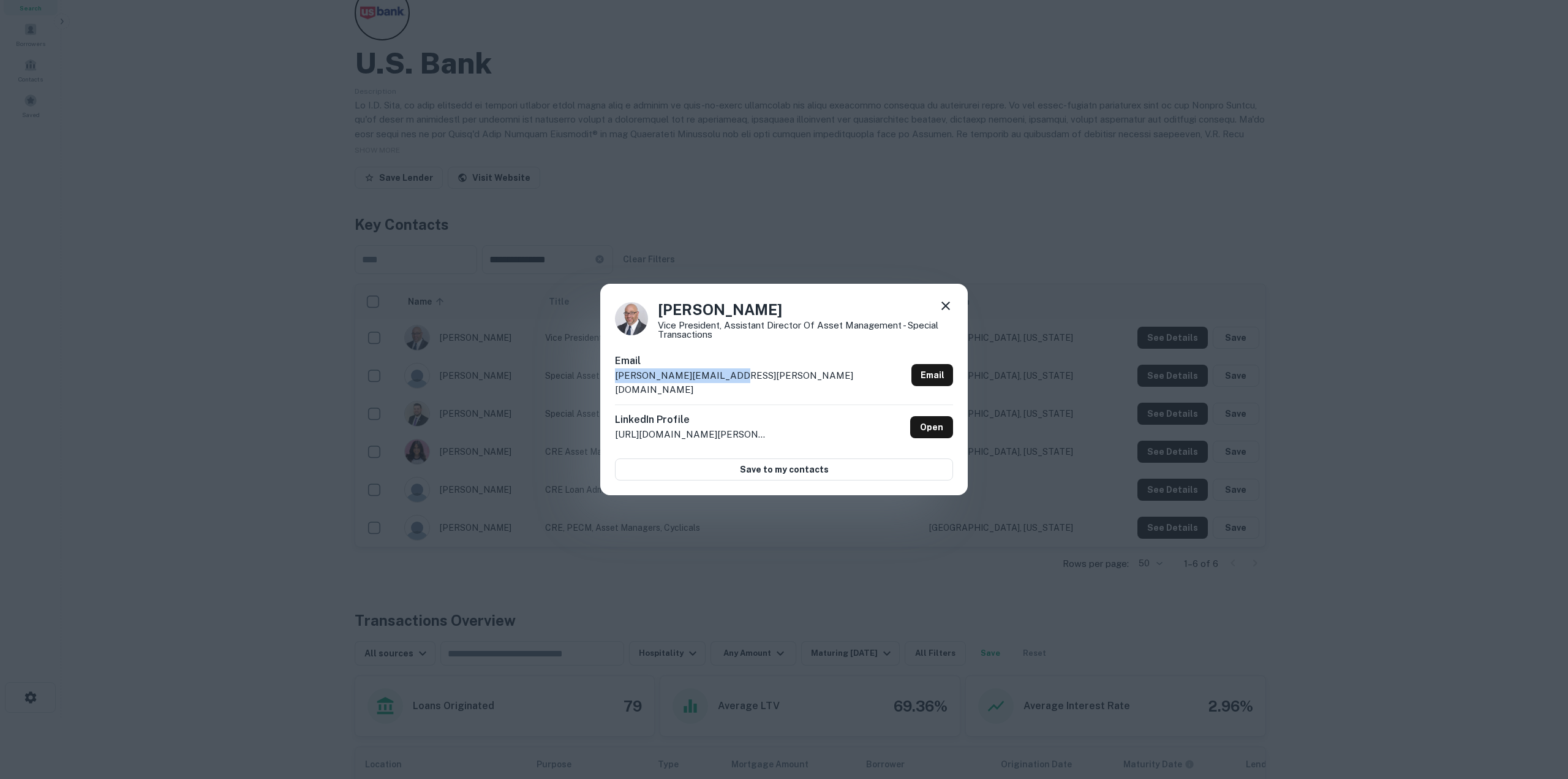
drag, startPoint x: 742, startPoint y: 380, endPoint x: 589, endPoint y: 384, distance: 153.1
click at [589, 384] on div "[PERSON_NAME] Vice President, Assistant Director of Asset Management - Special …" at bounding box center [784, 390] width 1568 height 779
copy p "[PERSON_NAME][EMAIL_ADDRESS][PERSON_NAME][DOMAIN_NAME]"
click at [865, 339] on p "Vice President, Assistant Director of Asset Management - Special Transactions" at bounding box center [805, 330] width 295 height 19
click at [953, 313] on div "[PERSON_NAME] Vice President, Assistant Director of Asset Management - Special …" at bounding box center [784, 390] width 367 height 212
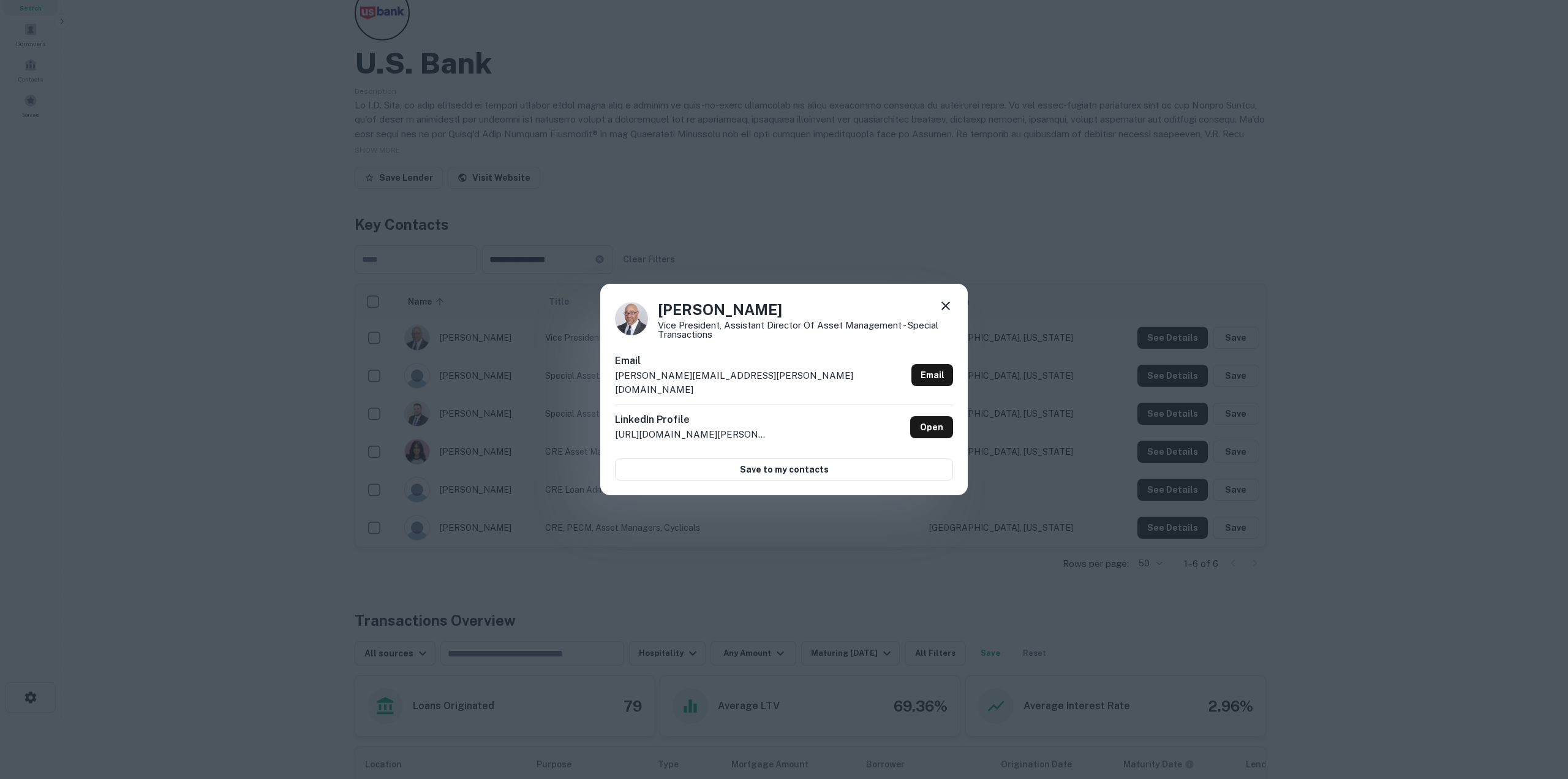
click at [948, 313] on icon at bounding box center [945, 305] width 14 height 14
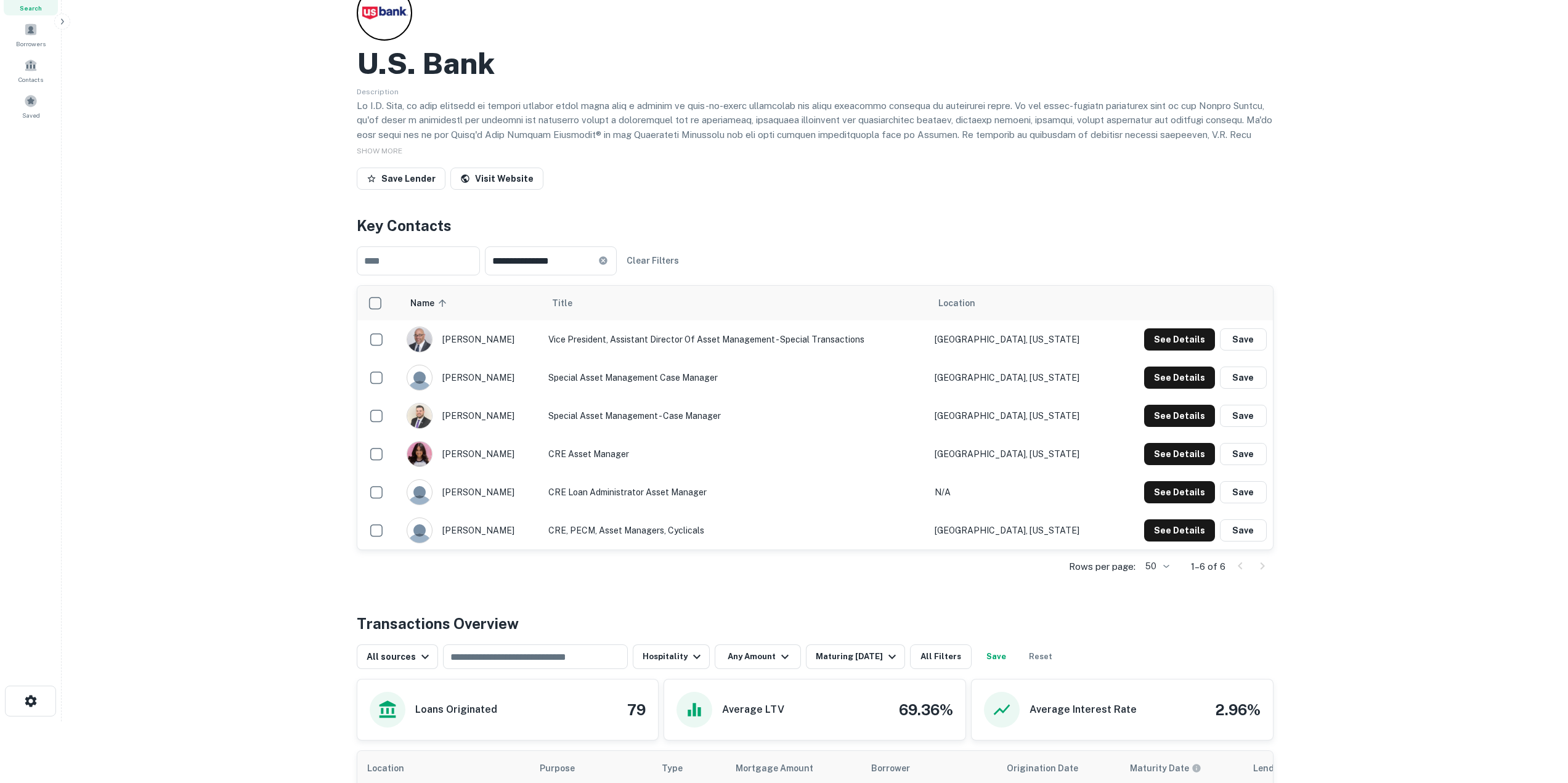
click at [262, 408] on main "**********" at bounding box center [814, 330] width 1506 height 783
click at [1179, 350] on button "See Details" at bounding box center [1180, 339] width 71 height 22
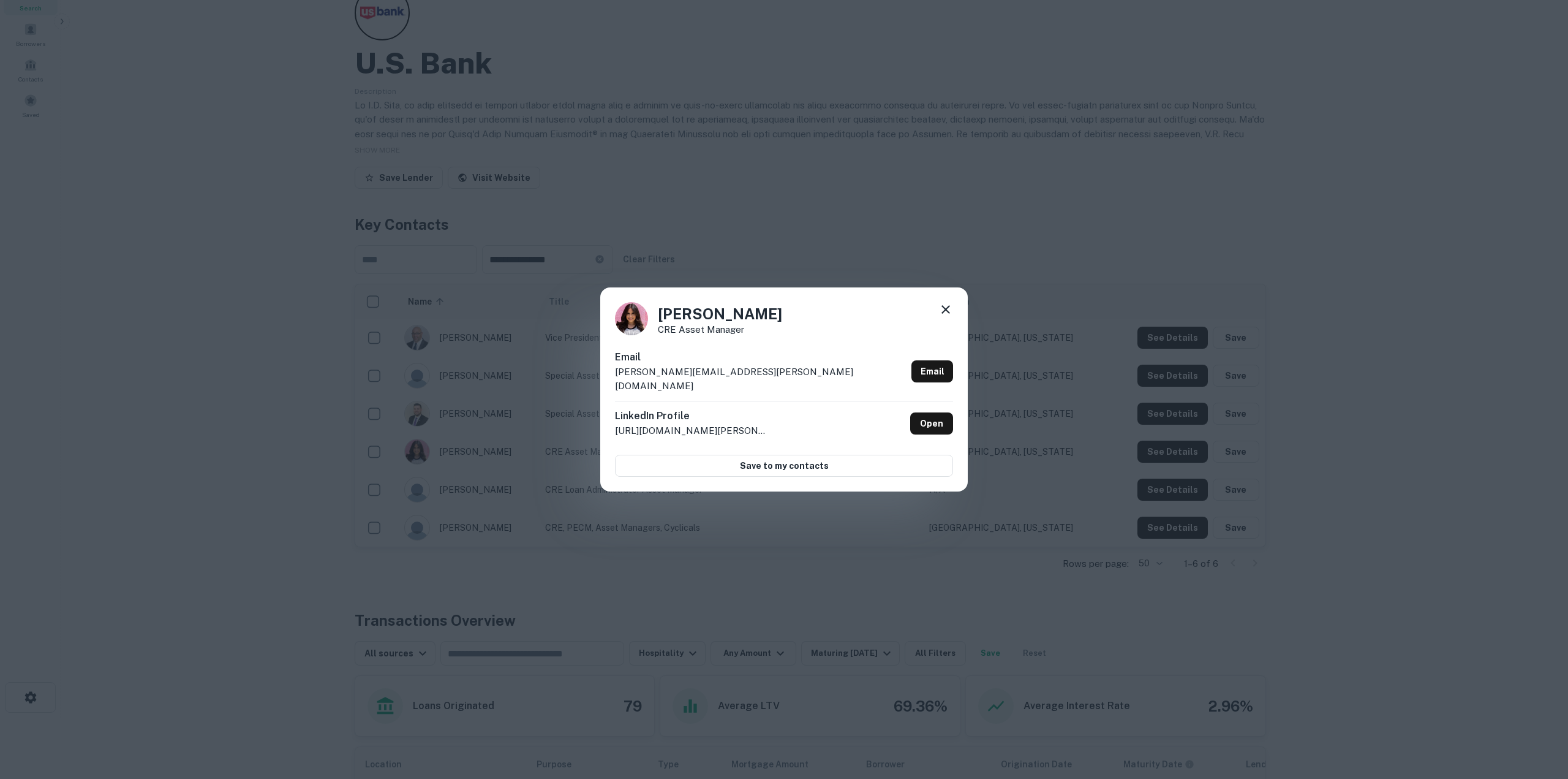
click at [946, 311] on icon at bounding box center [945, 309] width 14 height 14
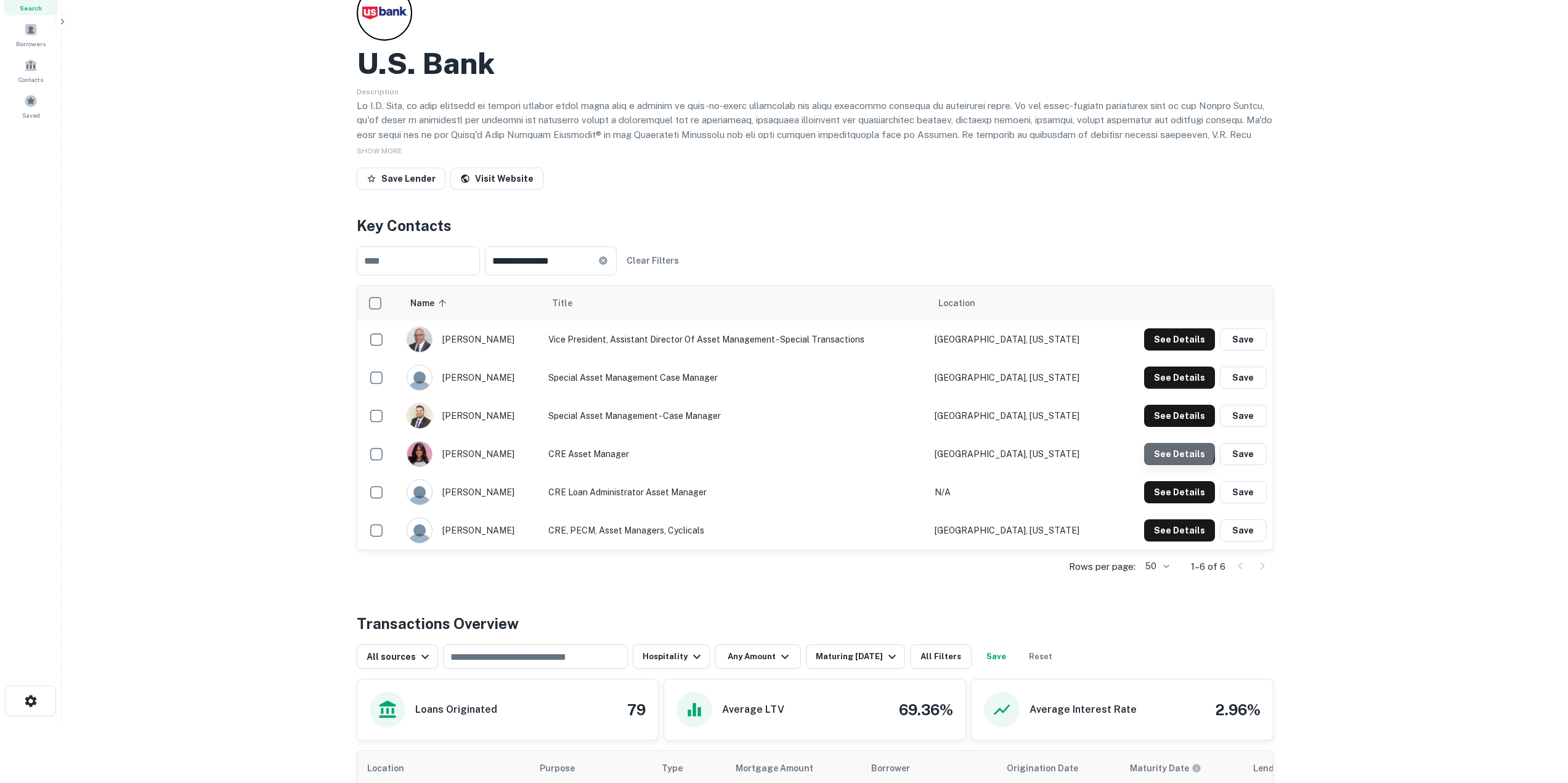
click at [1165, 350] on button "See Details" at bounding box center [1180, 339] width 71 height 22
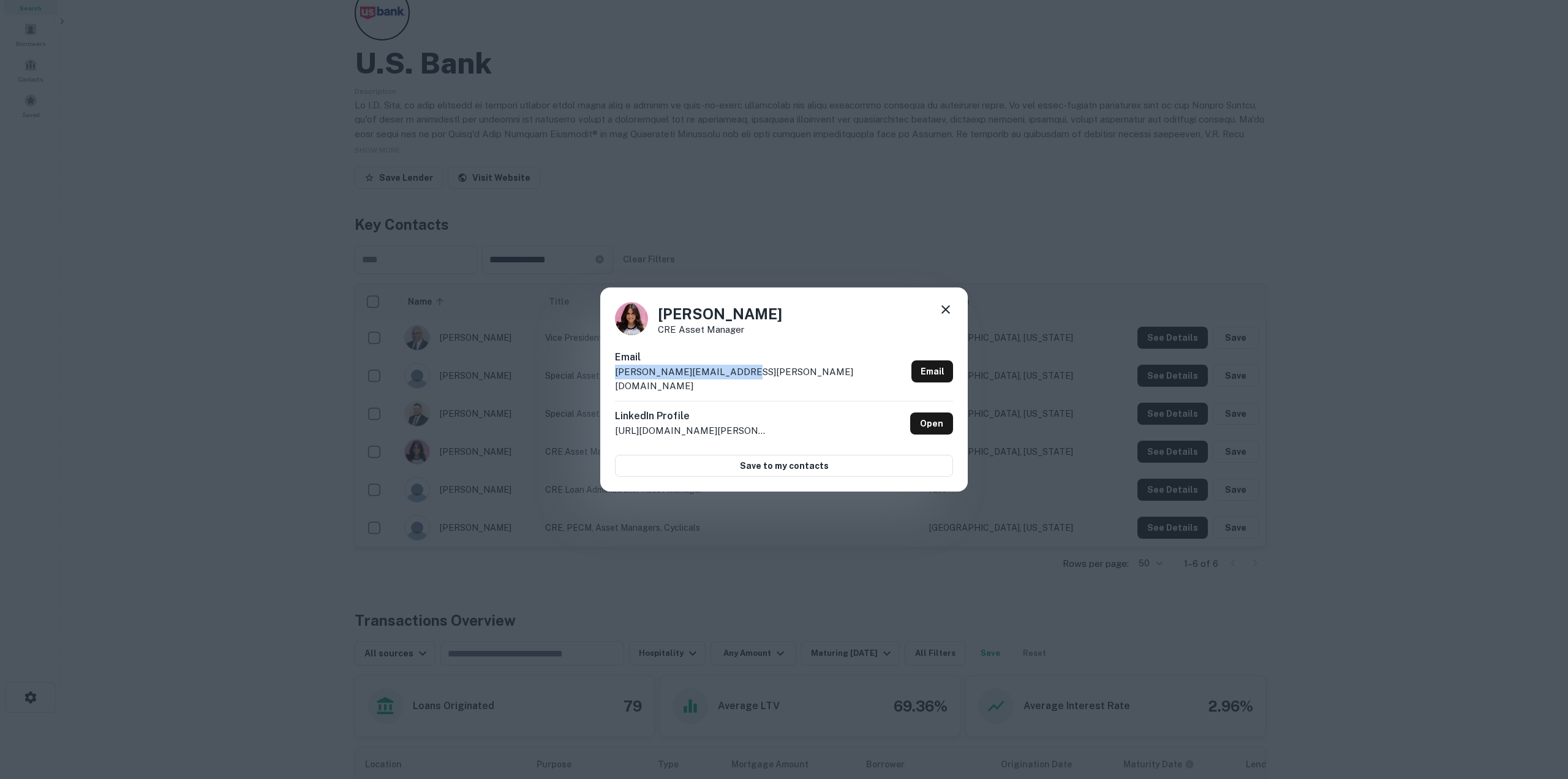
drag, startPoint x: 741, startPoint y: 375, endPoint x: 612, endPoint y: 374, distance: 129.0
click at [612, 374] on div "[PERSON_NAME] CRE Asset Manager Email [PERSON_NAME][EMAIL_ADDRESS][PERSON_NAME]…" at bounding box center [784, 390] width 367 height 204
click at [944, 371] on link "Email" at bounding box center [932, 371] width 42 height 22
click at [949, 312] on icon at bounding box center [945, 309] width 14 height 14
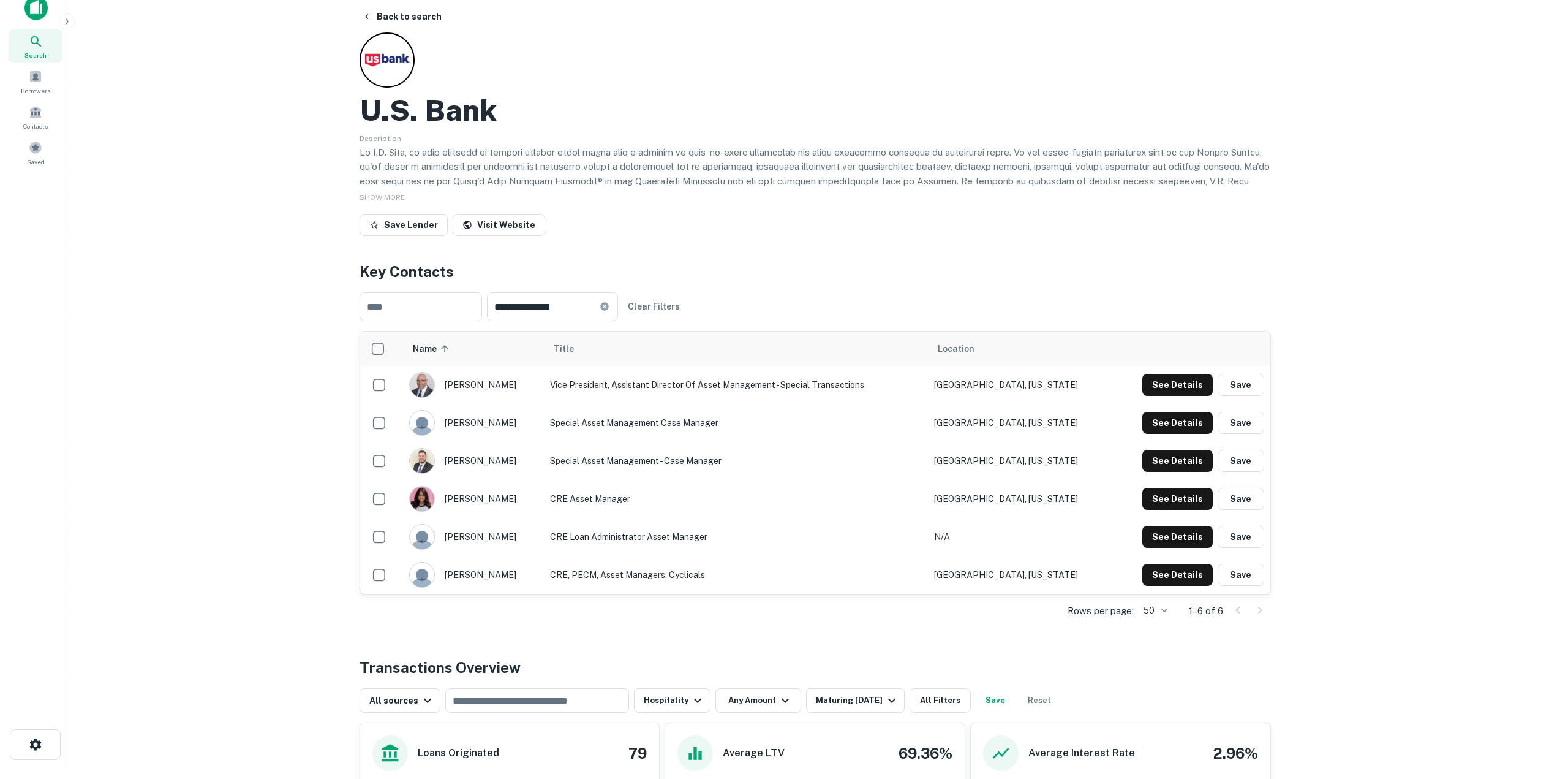
scroll to position [0, 0]
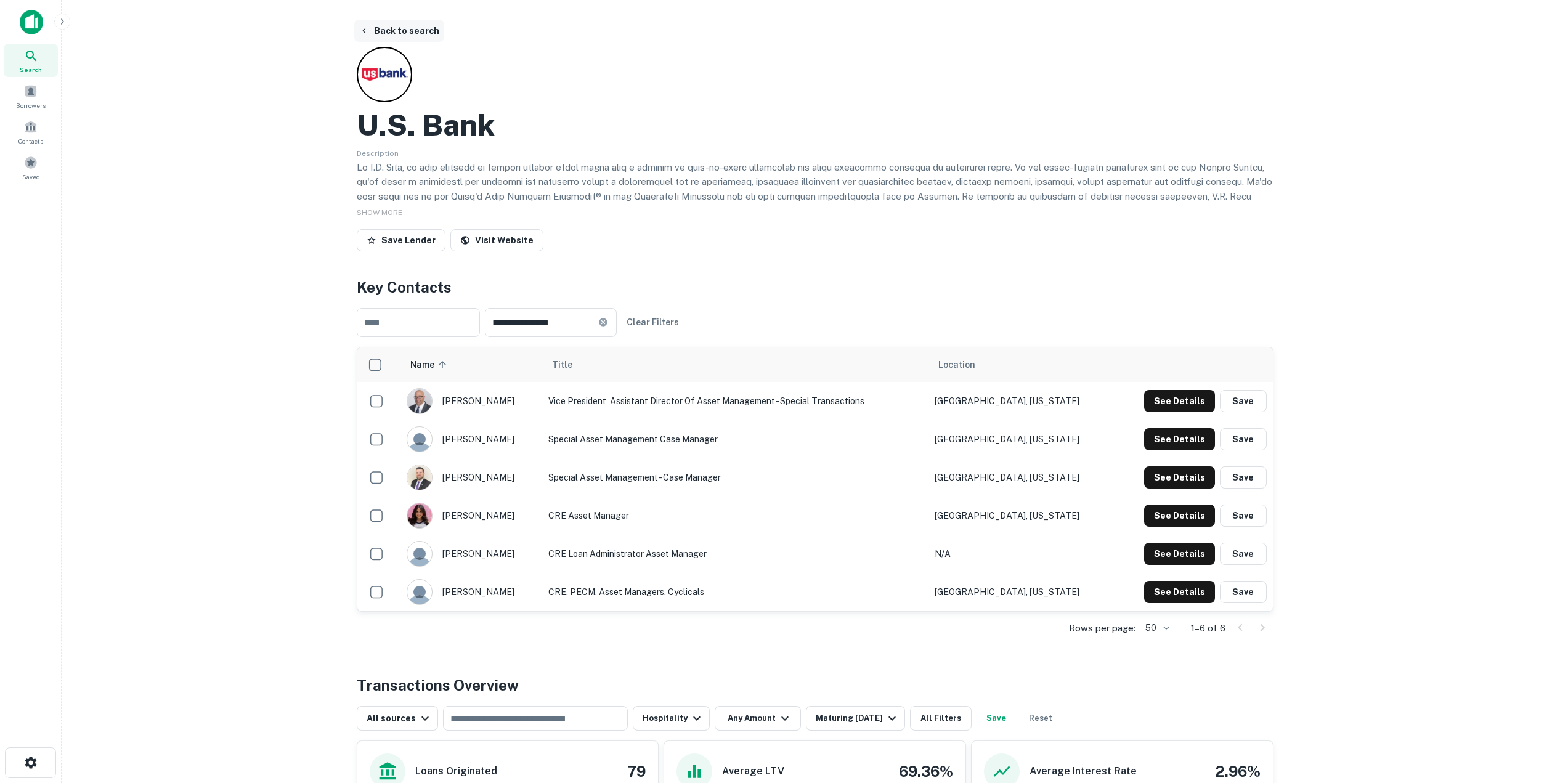
click at [399, 32] on button "Back to search" at bounding box center [399, 30] width 90 height 22
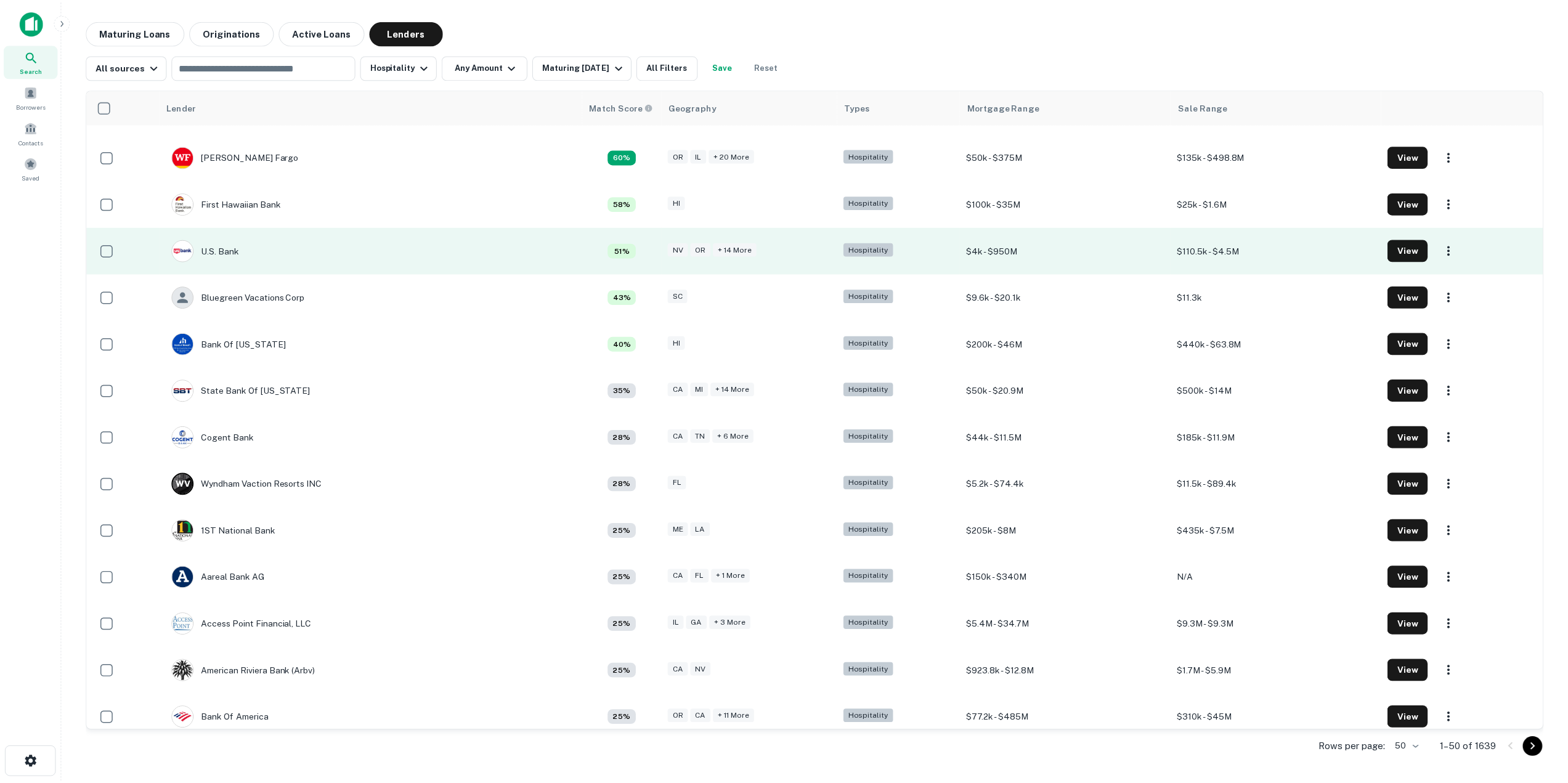
scroll to position [246, 0]
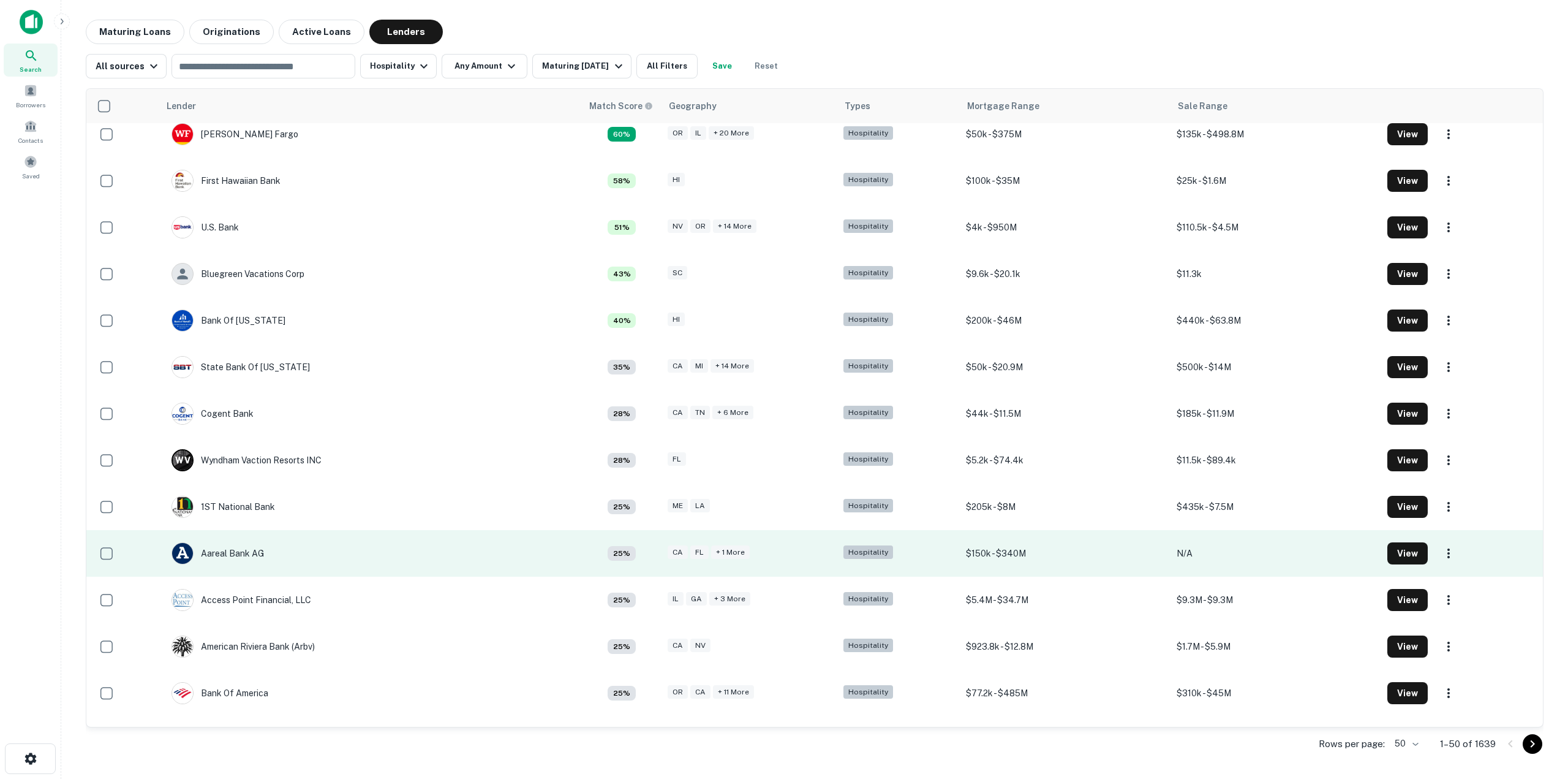
click at [376, 549] on td "Aareal Bank AG" at bounding box center [370, 553] width 423 height 46
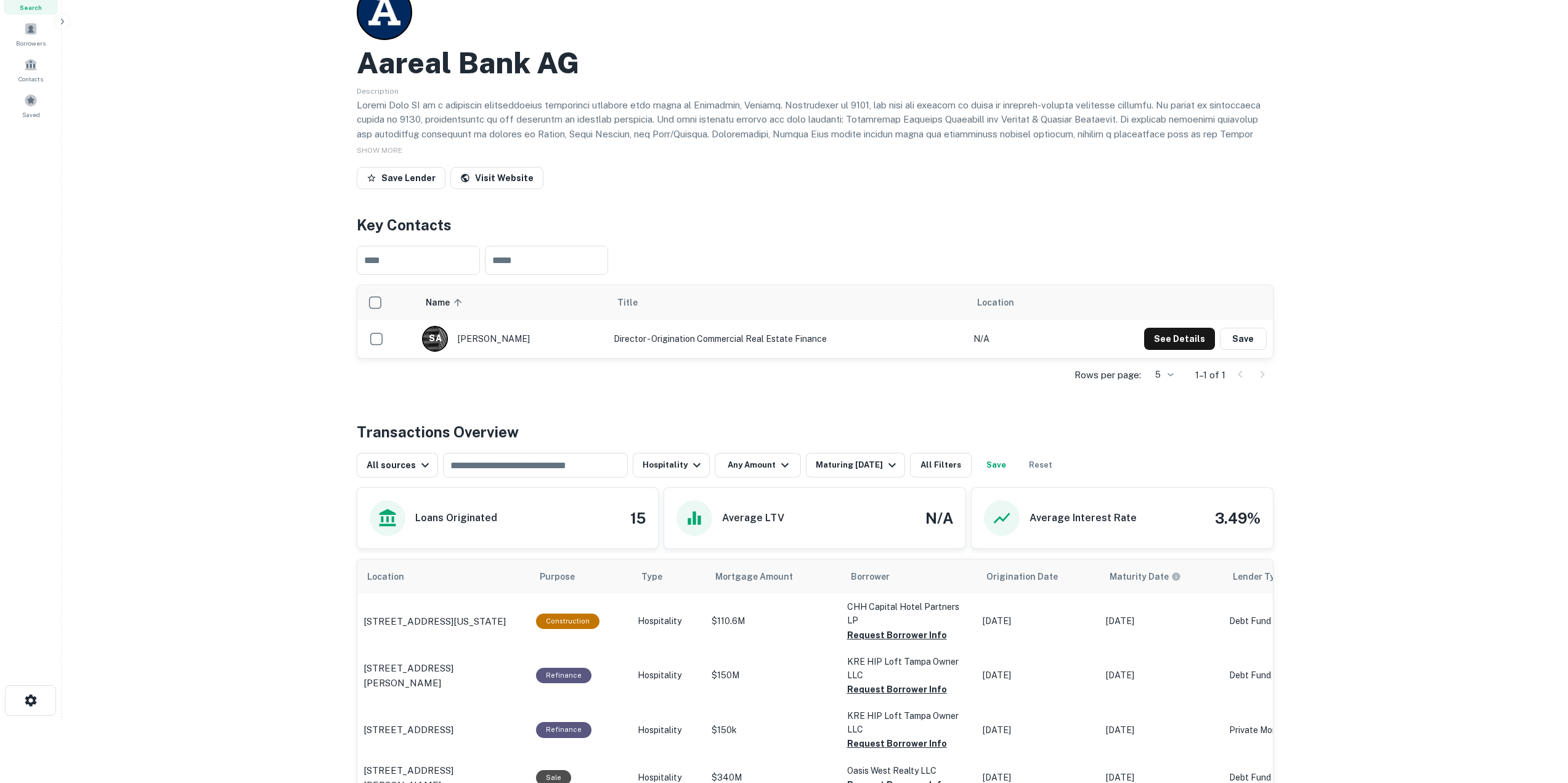
scroll to position [62, 0]
click at [1186, 335] on button "See Details" at bounding box center [1180, 339] width 71 height 22
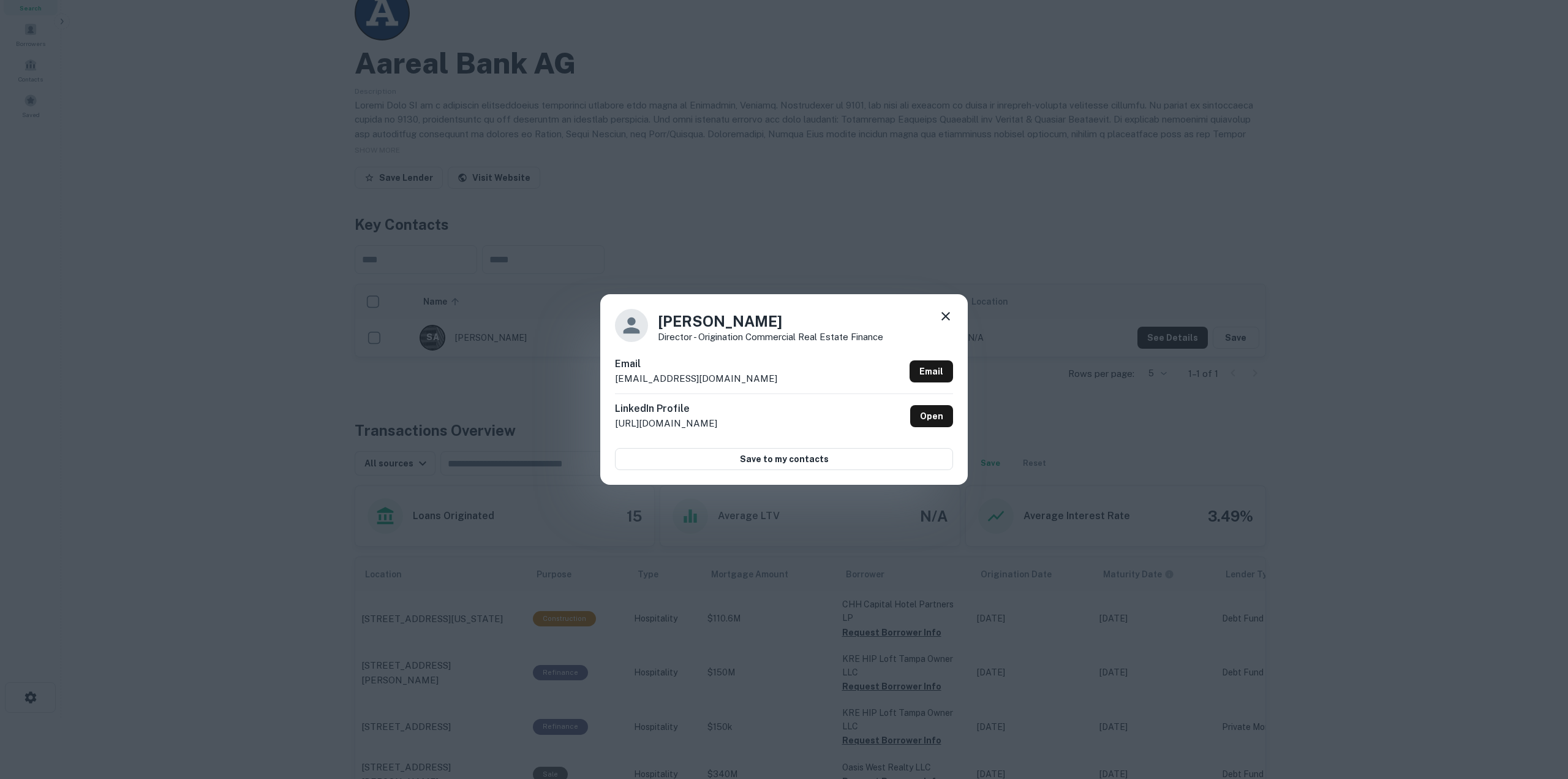
drag, startPoint x: 800, startPoint y: 373, endPoint x: 612, endPoint y: 377, distance: 188.0
click at [612, 377] on div "[PERSON_NAME] Director - Origination Commercial Real Estate Finance Email [EMAI…" at bounding box center [784, 390] width 367 height 190
click at [937, 374] on link "Email" at bounding box center [932, 371] width 44 height 22
click at [946, 321] on icon at bounding box center [945, 315] width 14 height 14
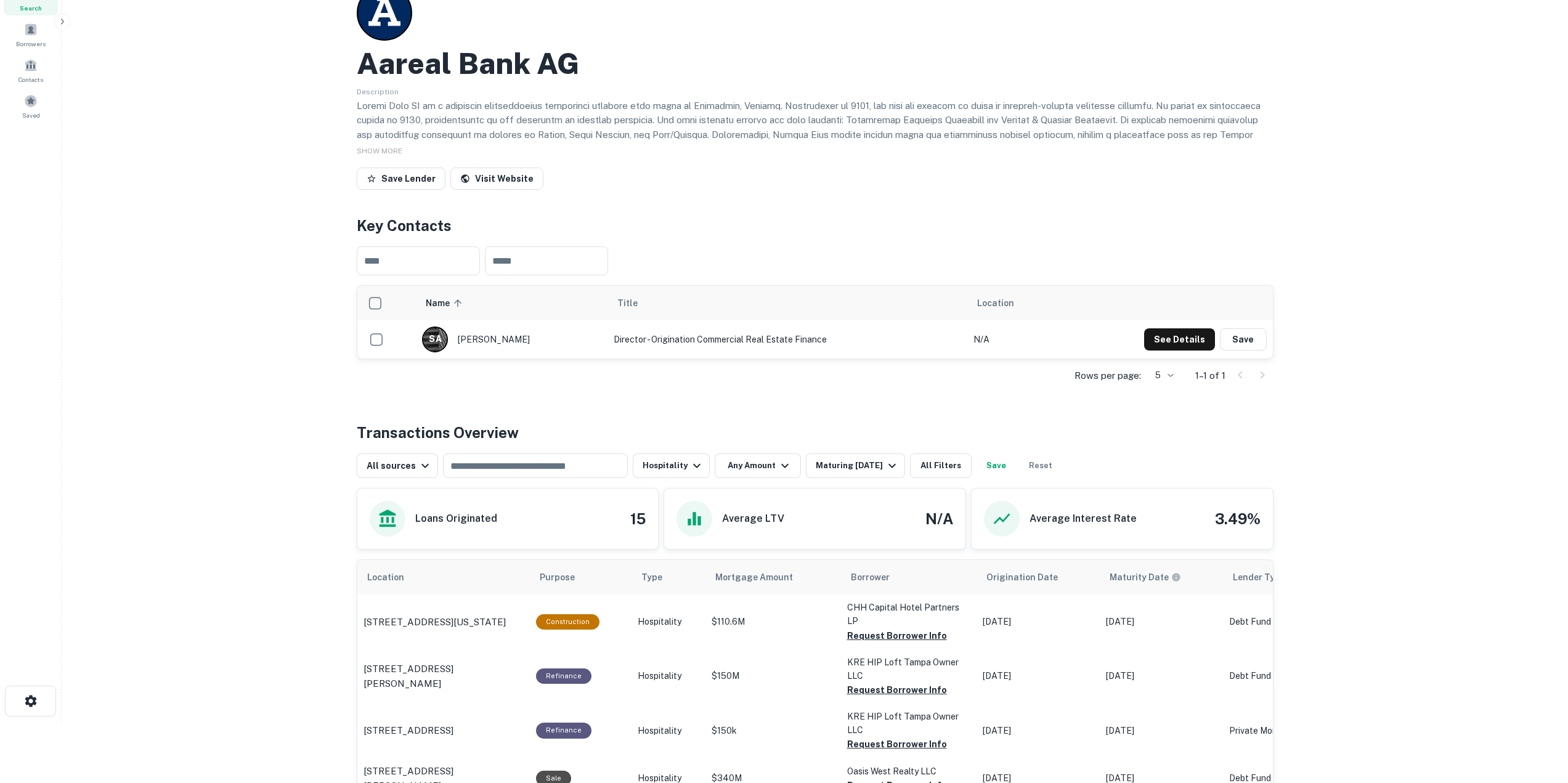
click at [872, 167] on div "Save Lender Visit Website" at bounding box center [815, 181] width 917 height 27
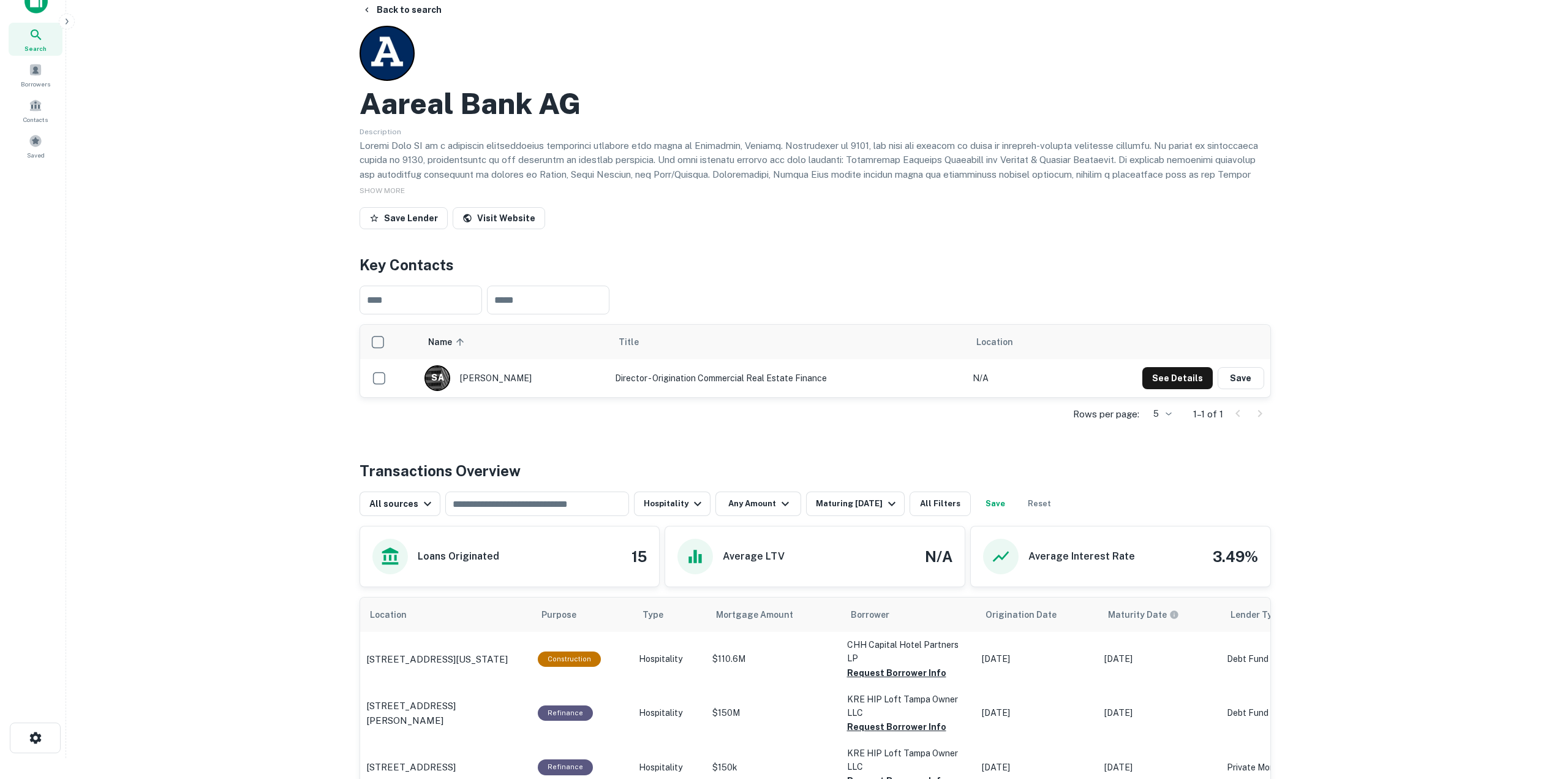
scroll to position [0, 0]
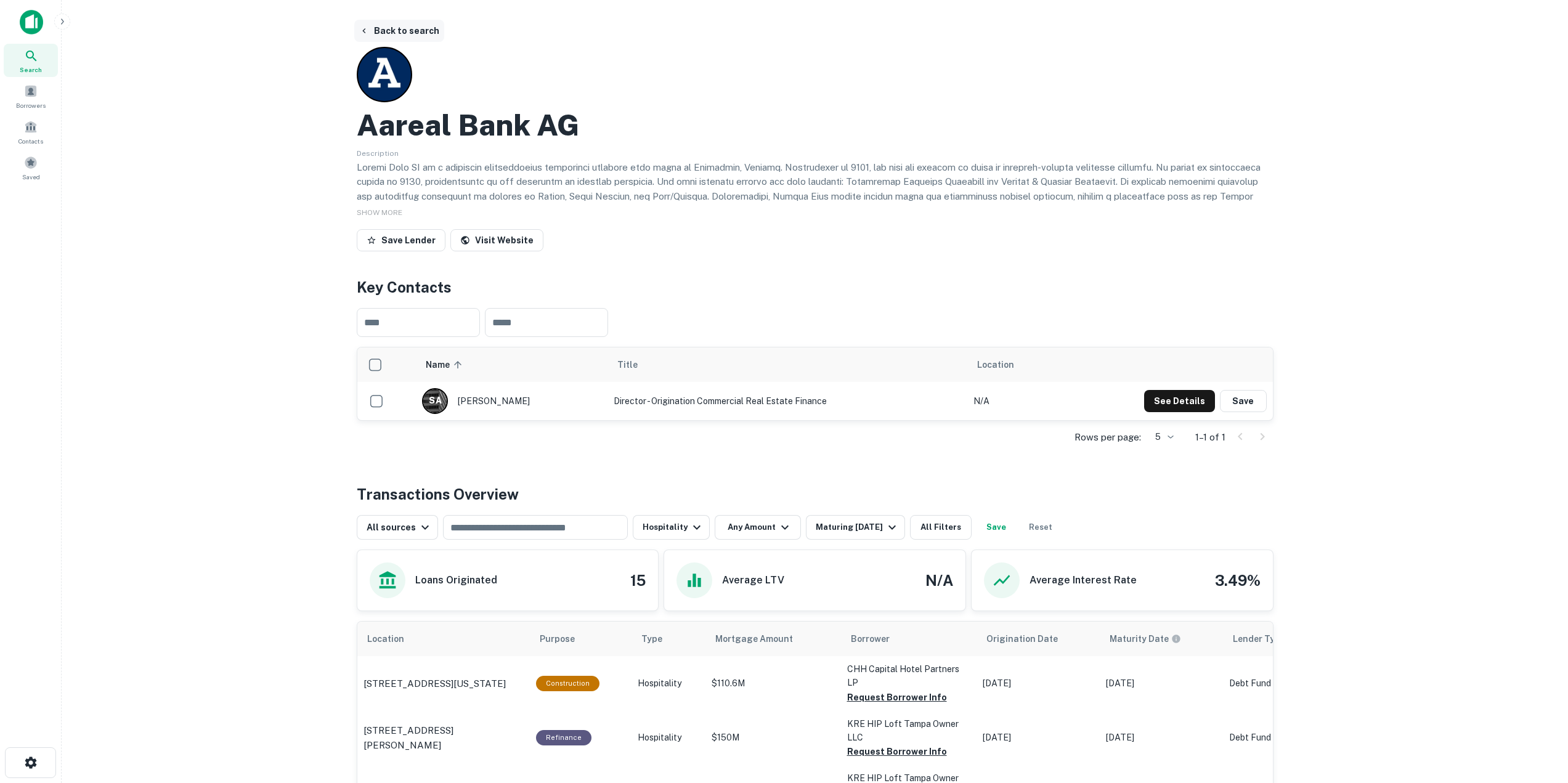
click at [392, 25] on button "Back to search" at bounding box center [399, 30] width 90 height 22
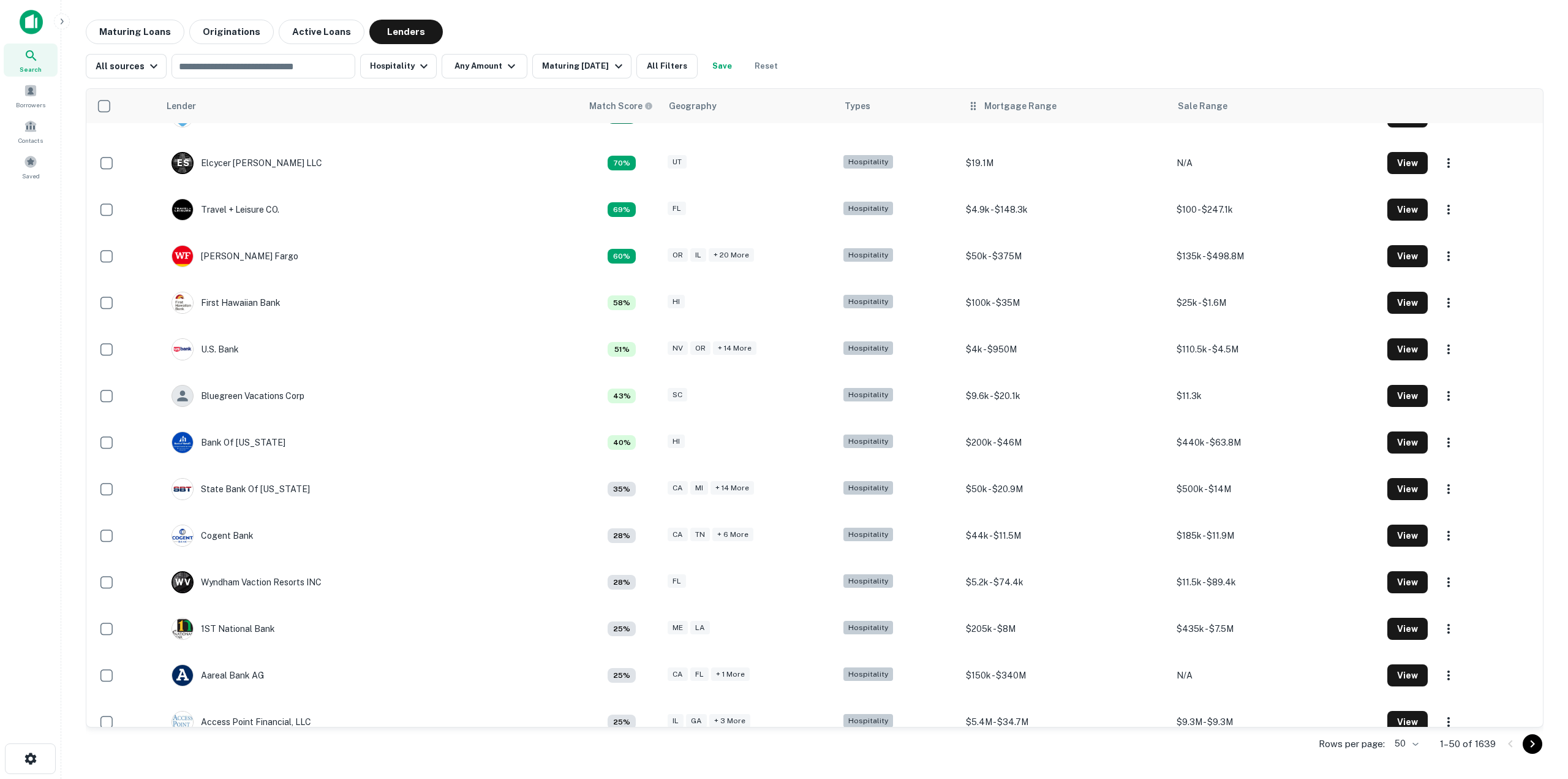
scroll to position [123, 0]
click at [1035, 106] on div "Mortgage Range" at bounding box center [1021, 105] width 72 height 14
click at [985, 43] on div "Maturing Loans Originations Active Loans Lenders" at bounding box center [815, 31] width 1458 height 24
click at [665, 63] on button "All Filters" at bounding box center [667, 66] width 61 height 24
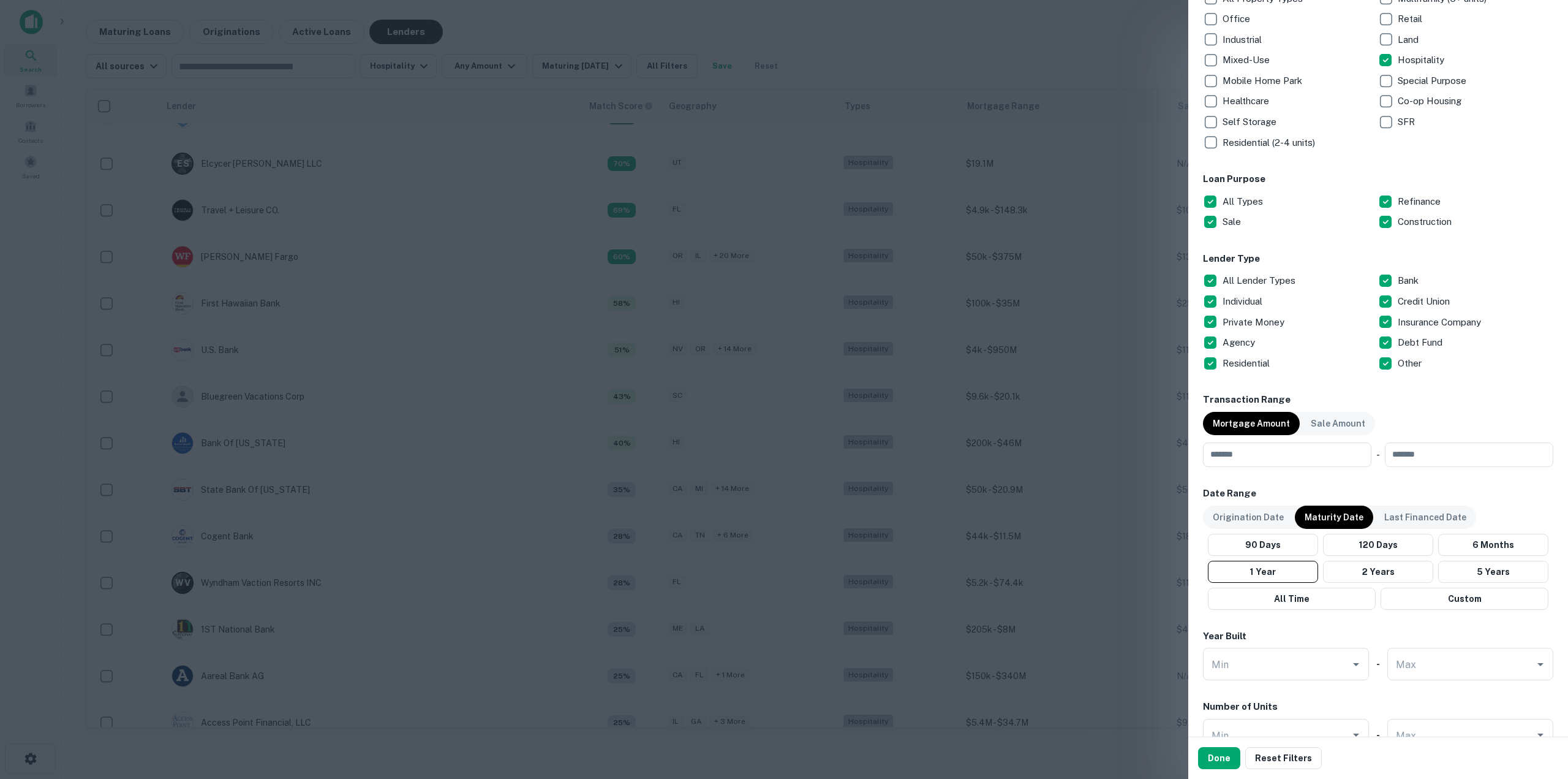
scroll to position [306, 0]
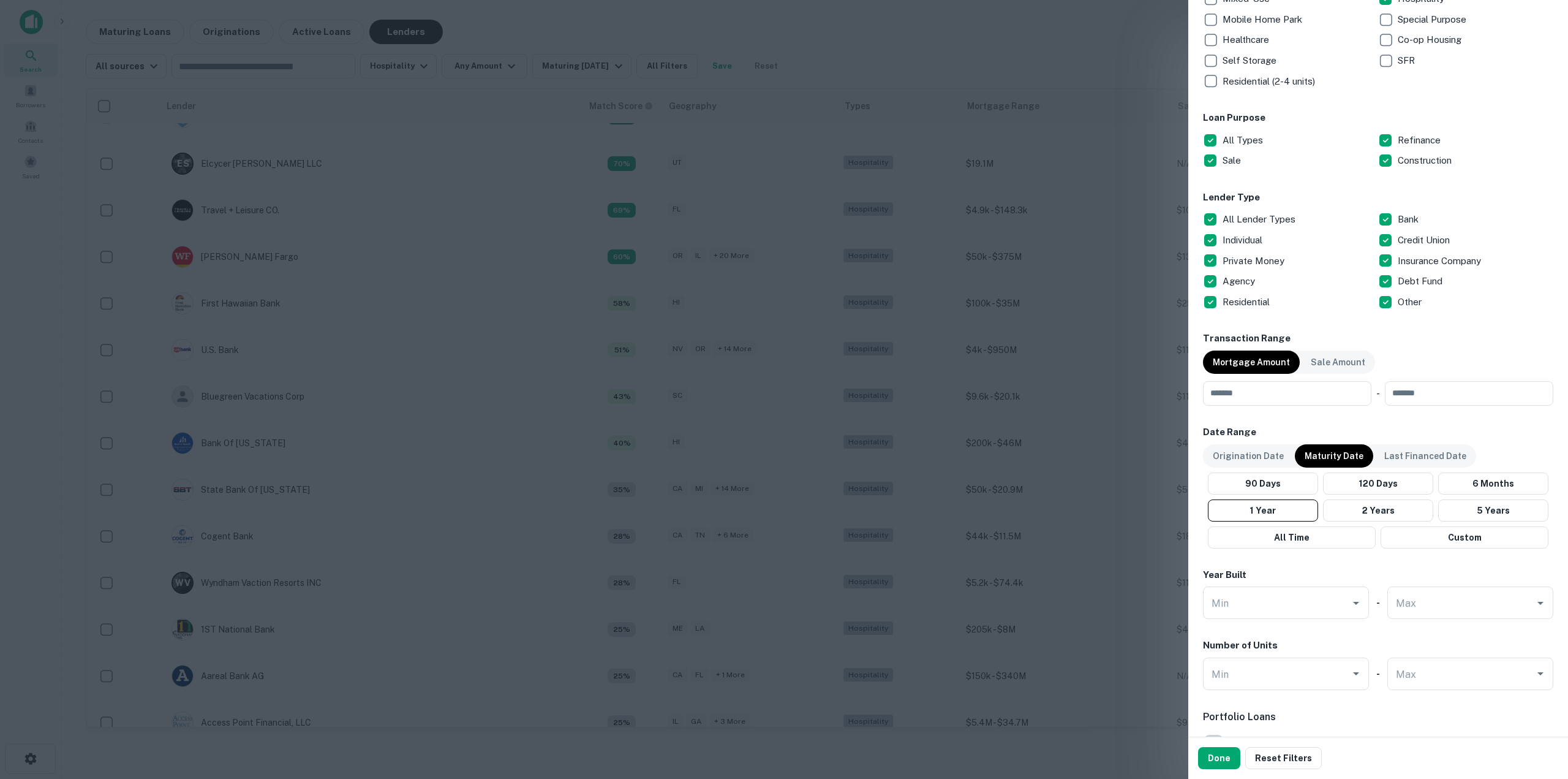
click at [1273, 261] on p "Private Money" at bounding box center [1254, 261] width 64 height 14
click at [1258, 241] on p "Individual" at bounding box center [1243, 240] width 42 height 14
click at [1093, 338] on div at bounding box center [784, 390] width 1568 height 779
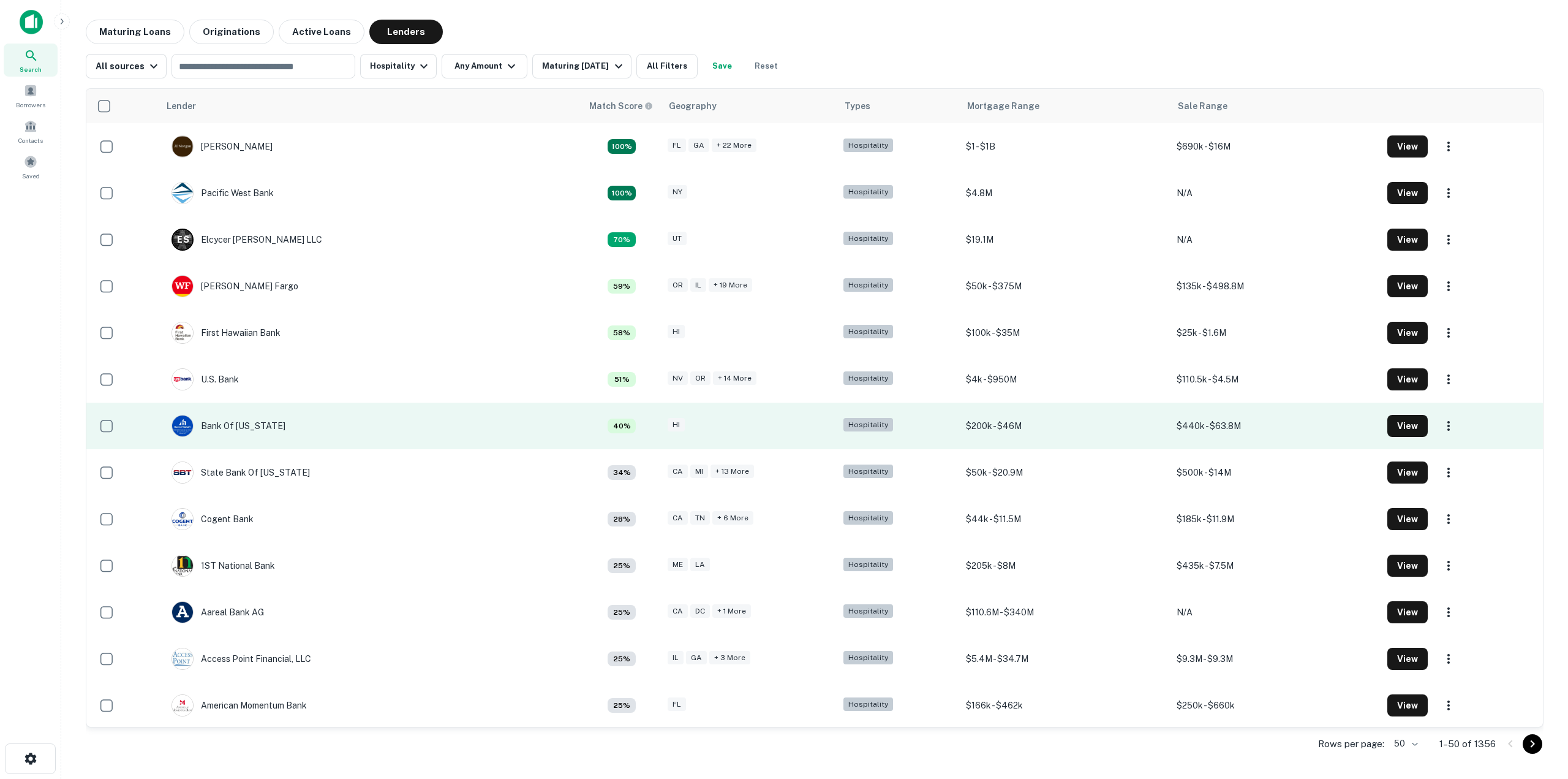
click at [272, 434] on td "Bank Of [US_STATE]" at bounding box center [370, 426] width 423 height 46
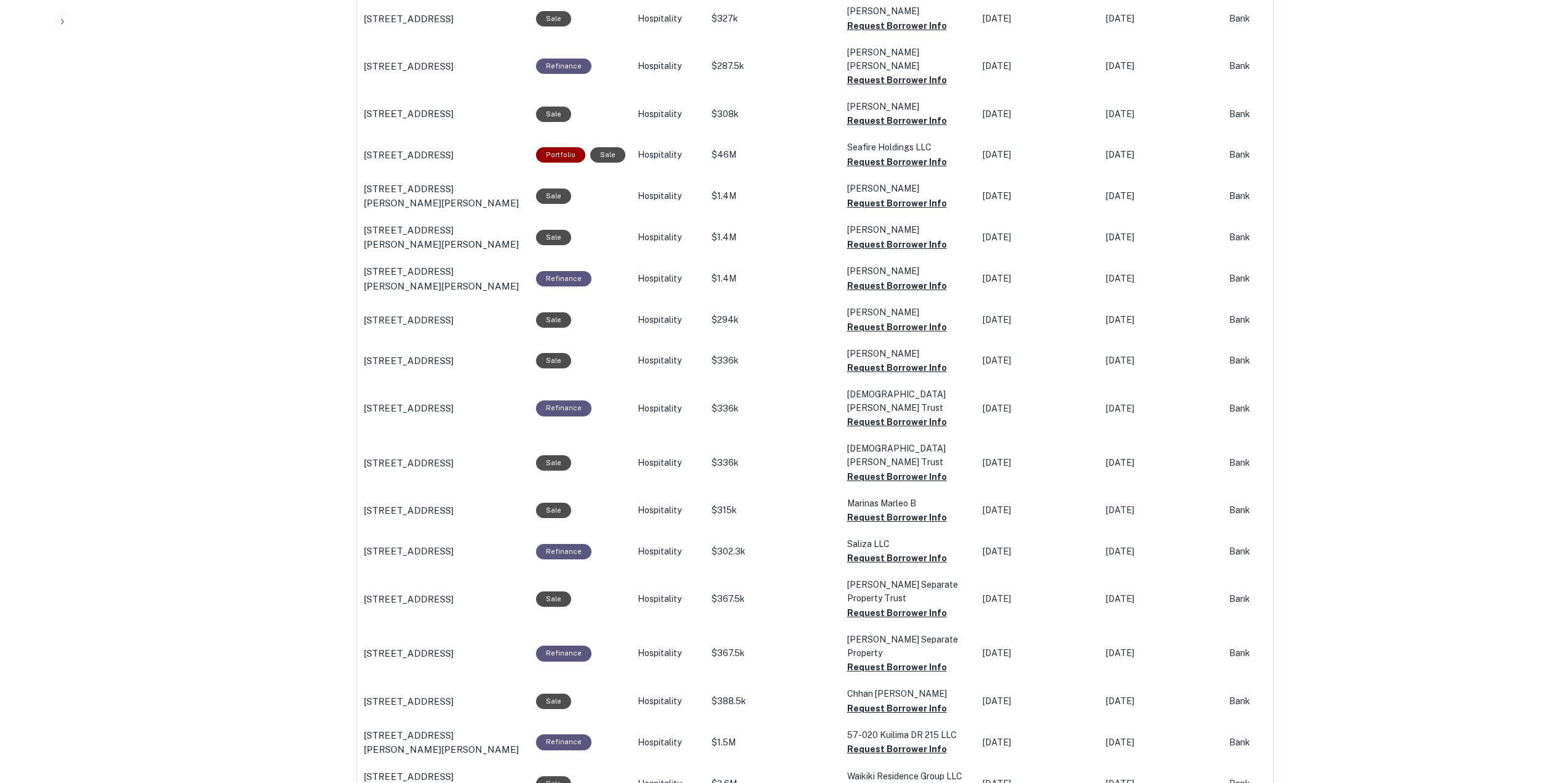
scroll to position [801, 0]
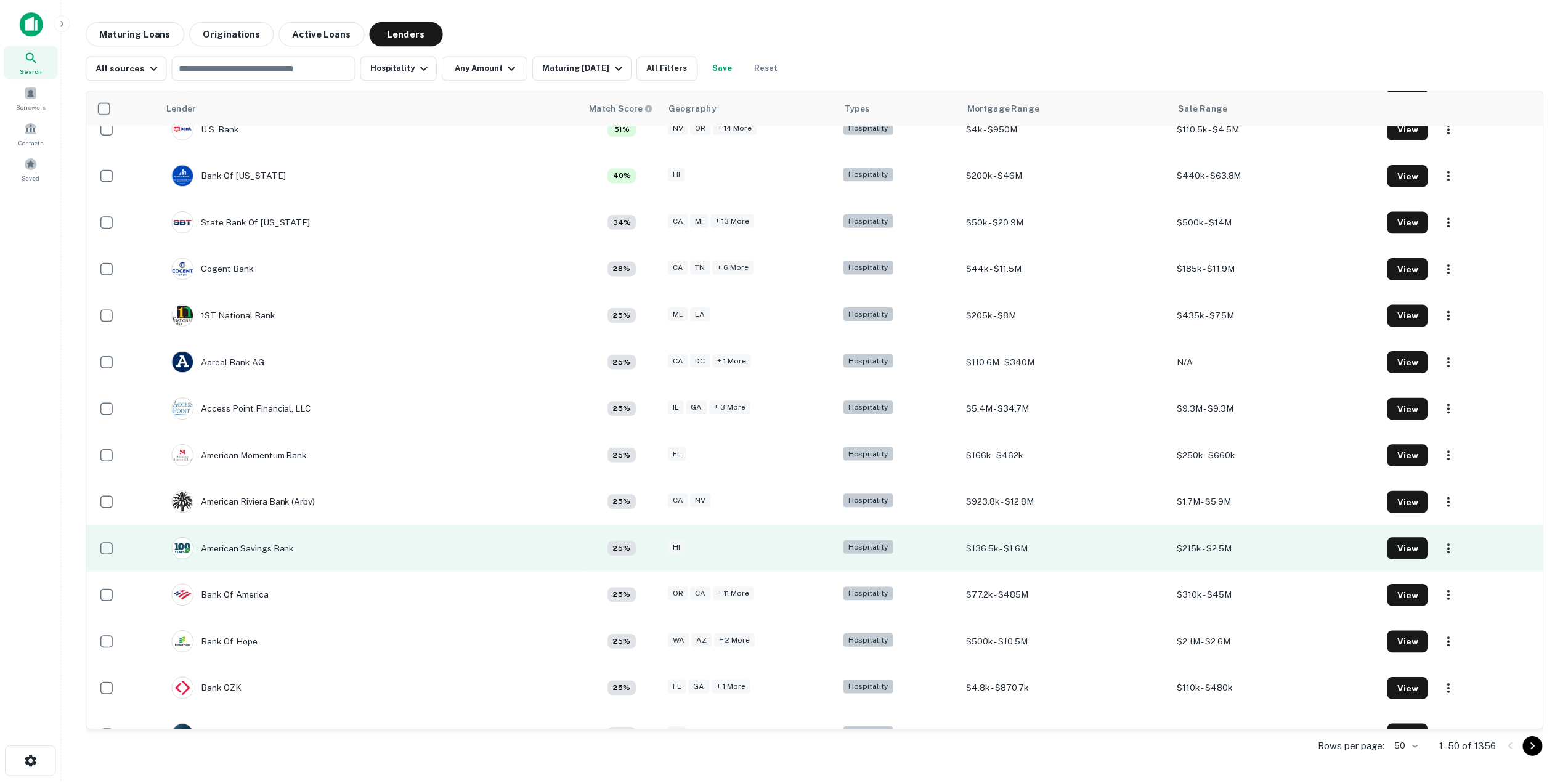
scroll to position [308, 0]
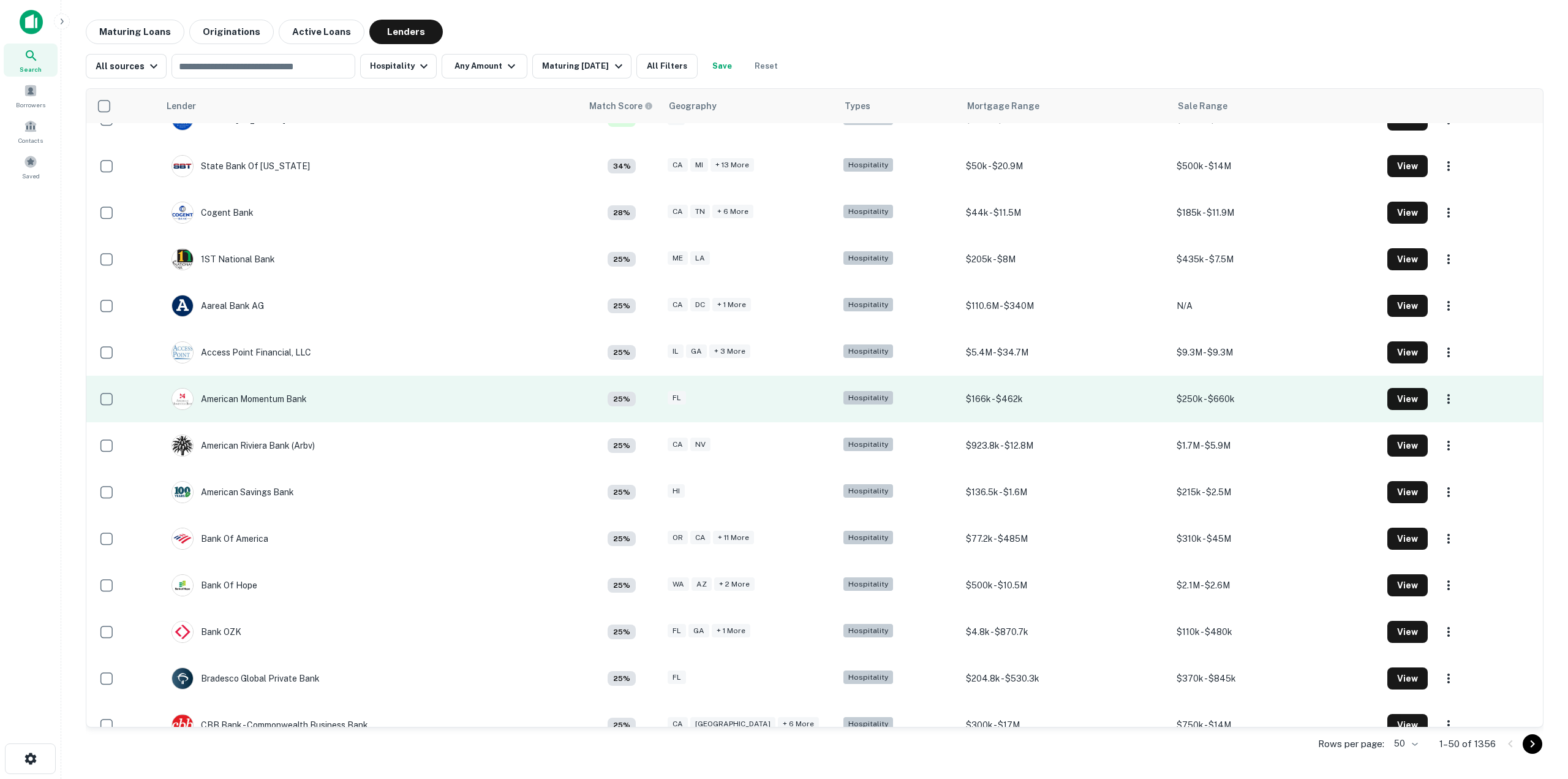
click at [313, 394] on td "American Momentum Bank" at bounding box center [240, 399] width 148 height 34
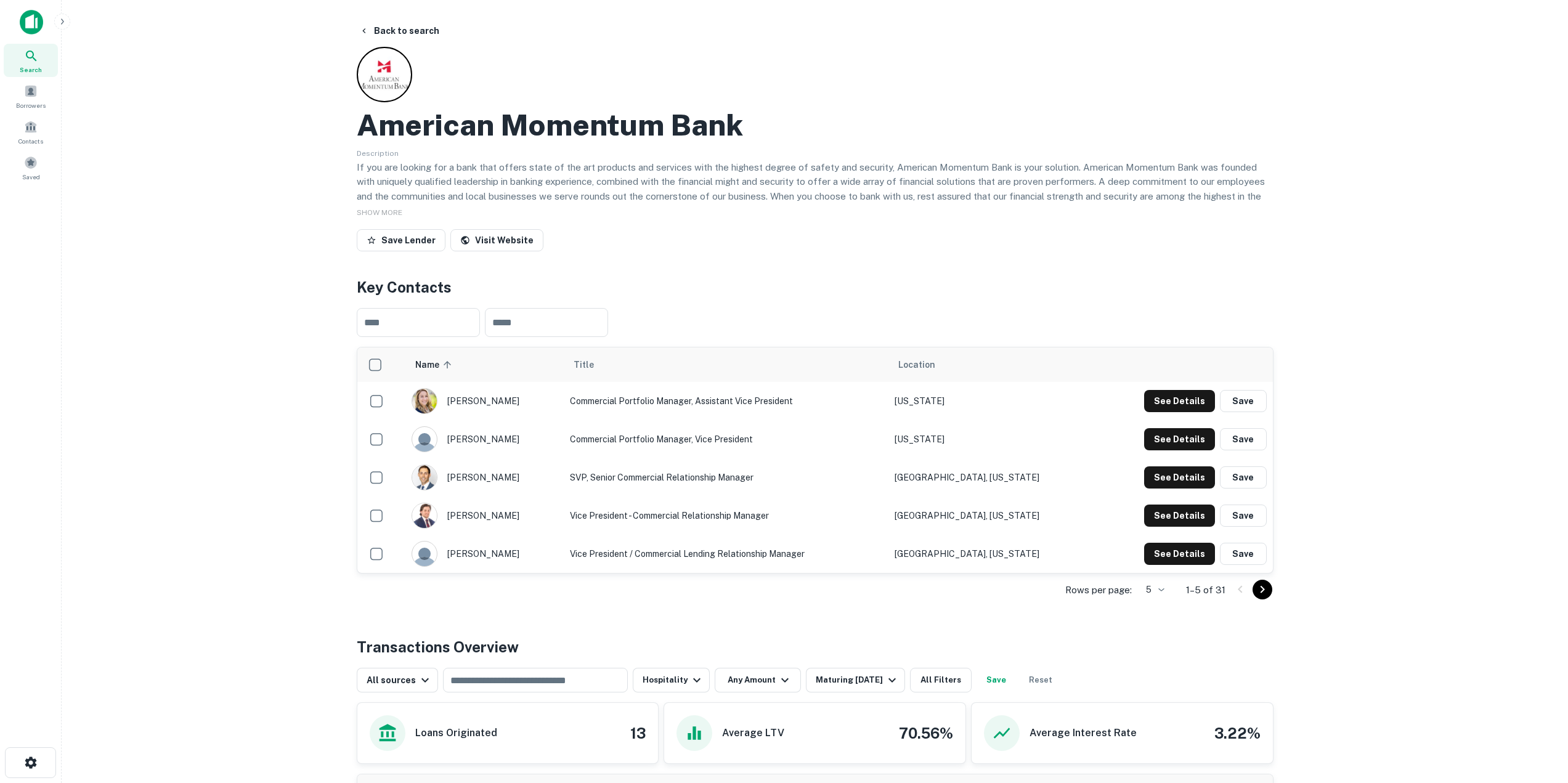
click at [1164, 586] on body "Search Borrowers Contacts Saved Back to search American Momentum Bank Descripti…" at bounding box center [784, 392] width 1568 height 783
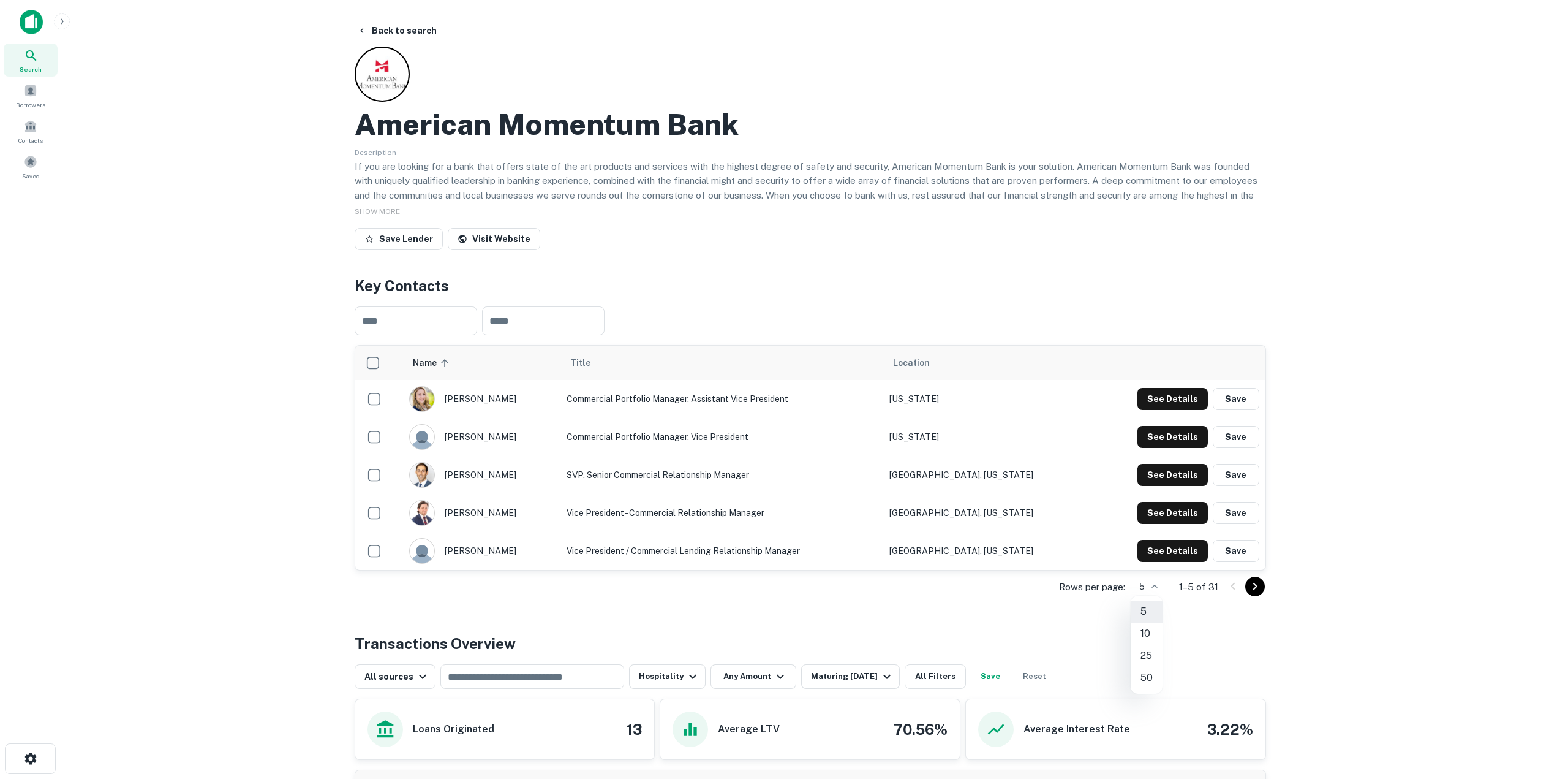
click at [1148, 678] on li "50" at bounding box center [1147, 678] width 32 height 22
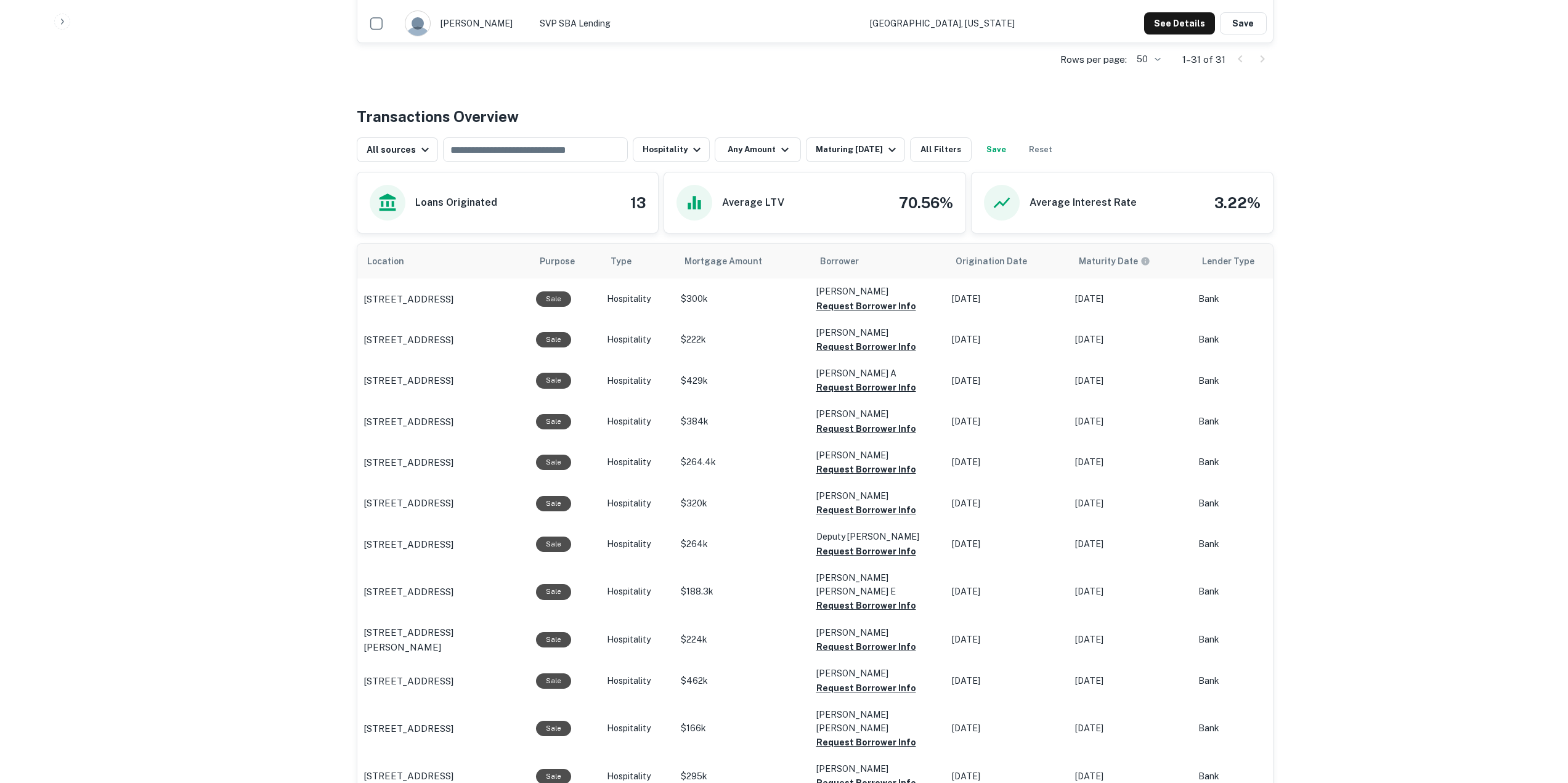
scroll to position [1516, 0]
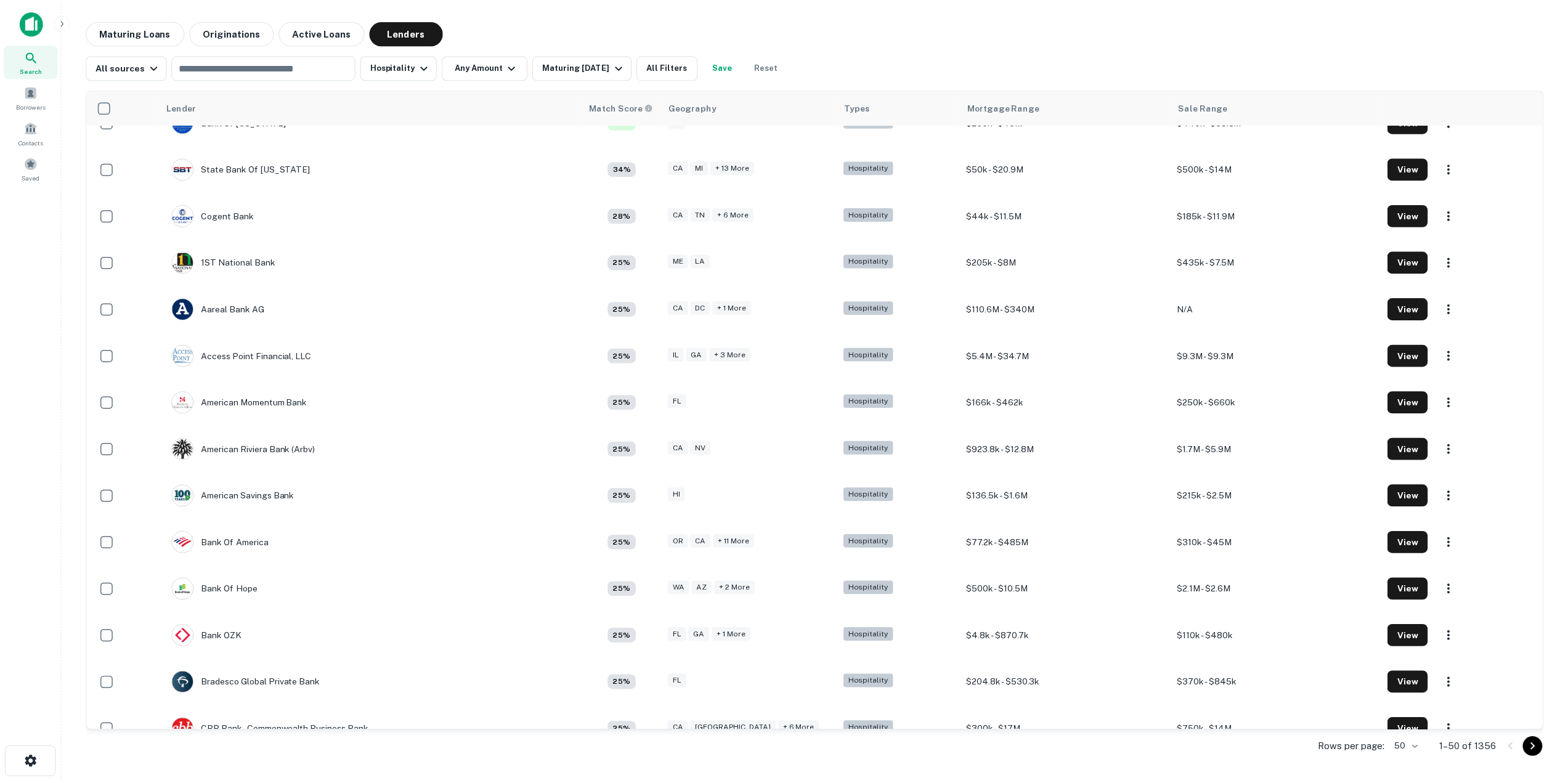
scroll to position [308, 0]
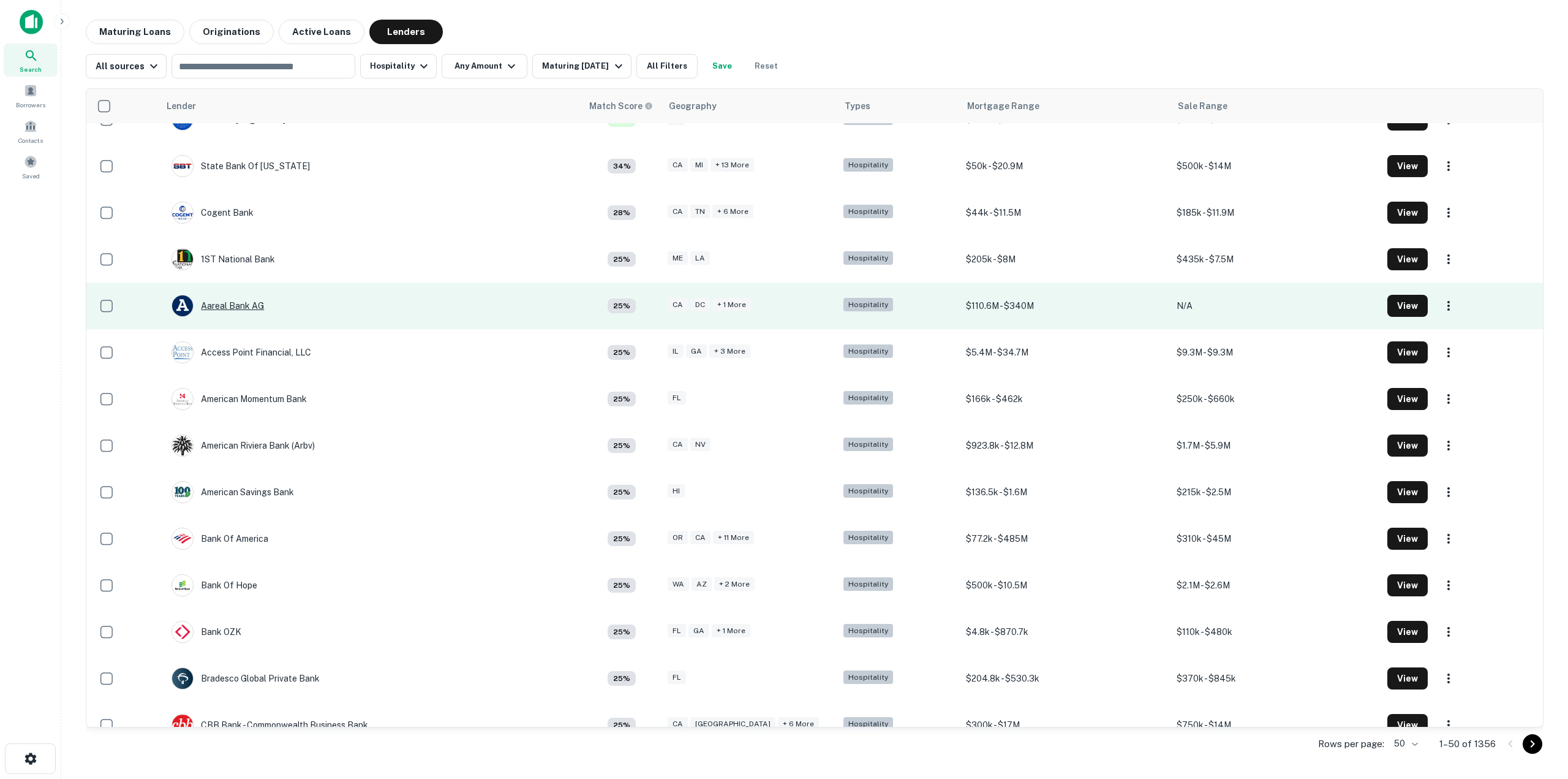
click at [253, 304] on div "Aareal Bank AG" at bounding box center [218, 305] width 92 height 22
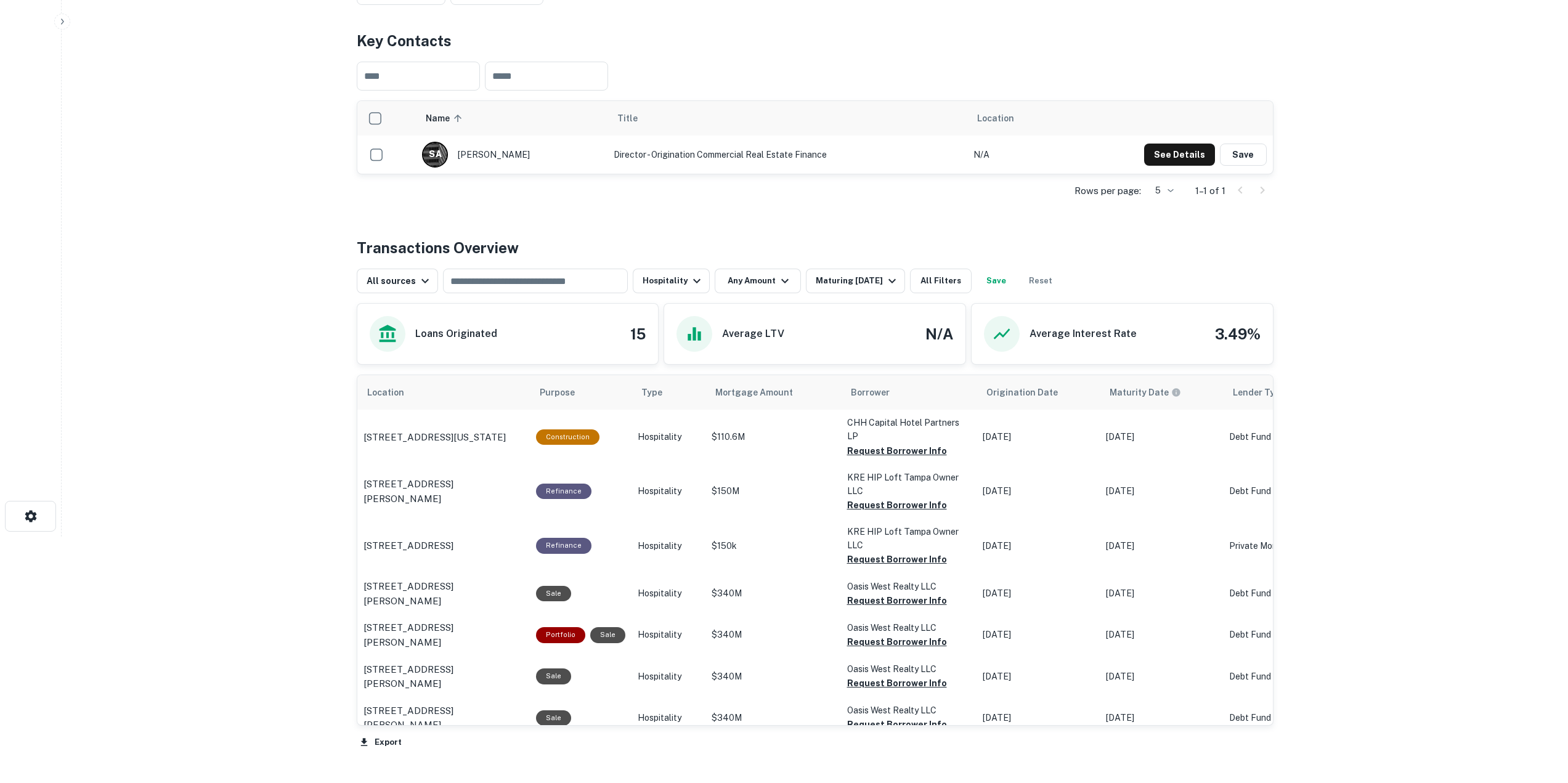
scroll to position [308, 0]
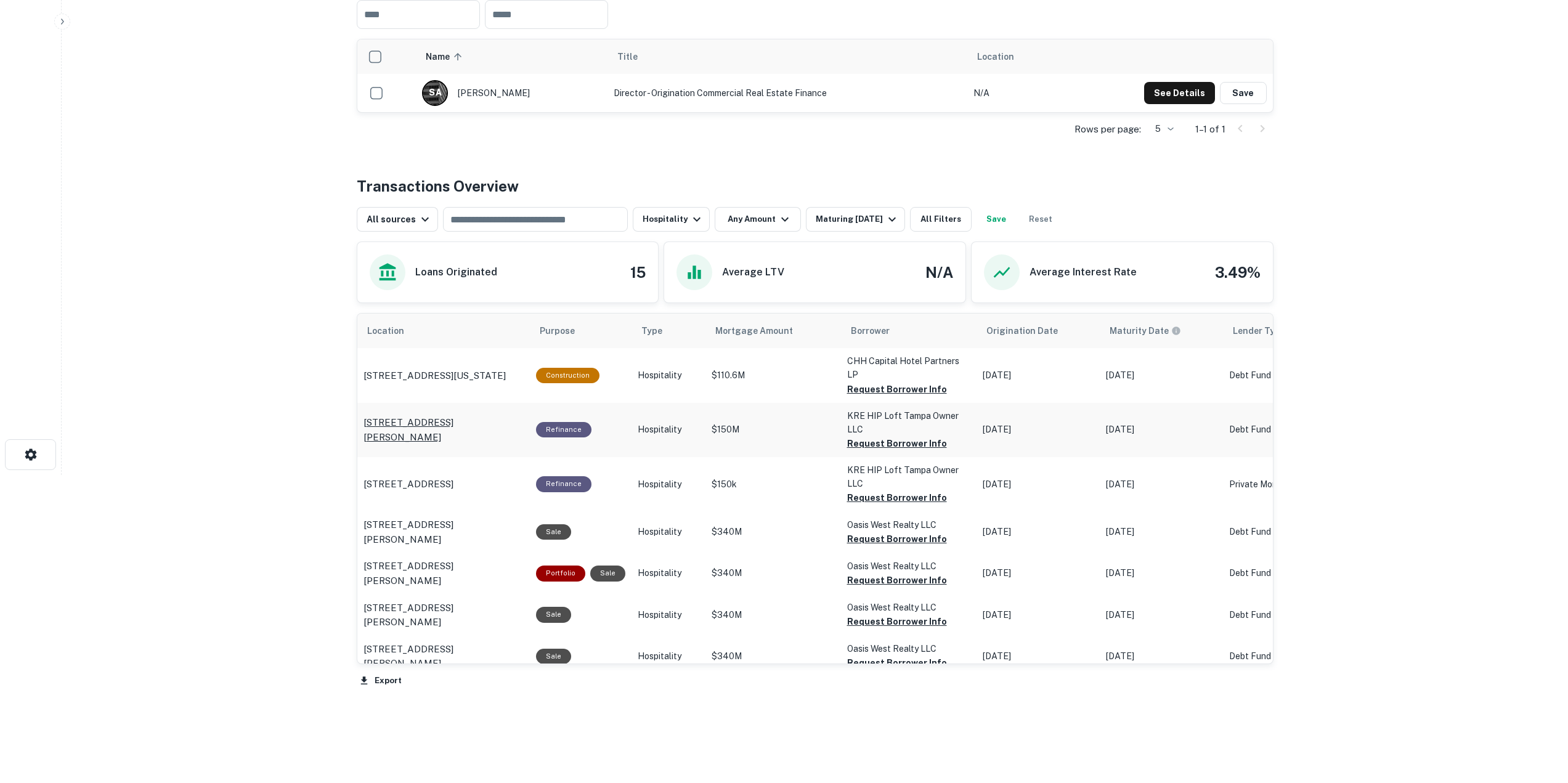
click at [437, 417] on p "[STREET_ADDRESS][PERSON_NAME]" at bounding box center [443, 430] width 160 height 29
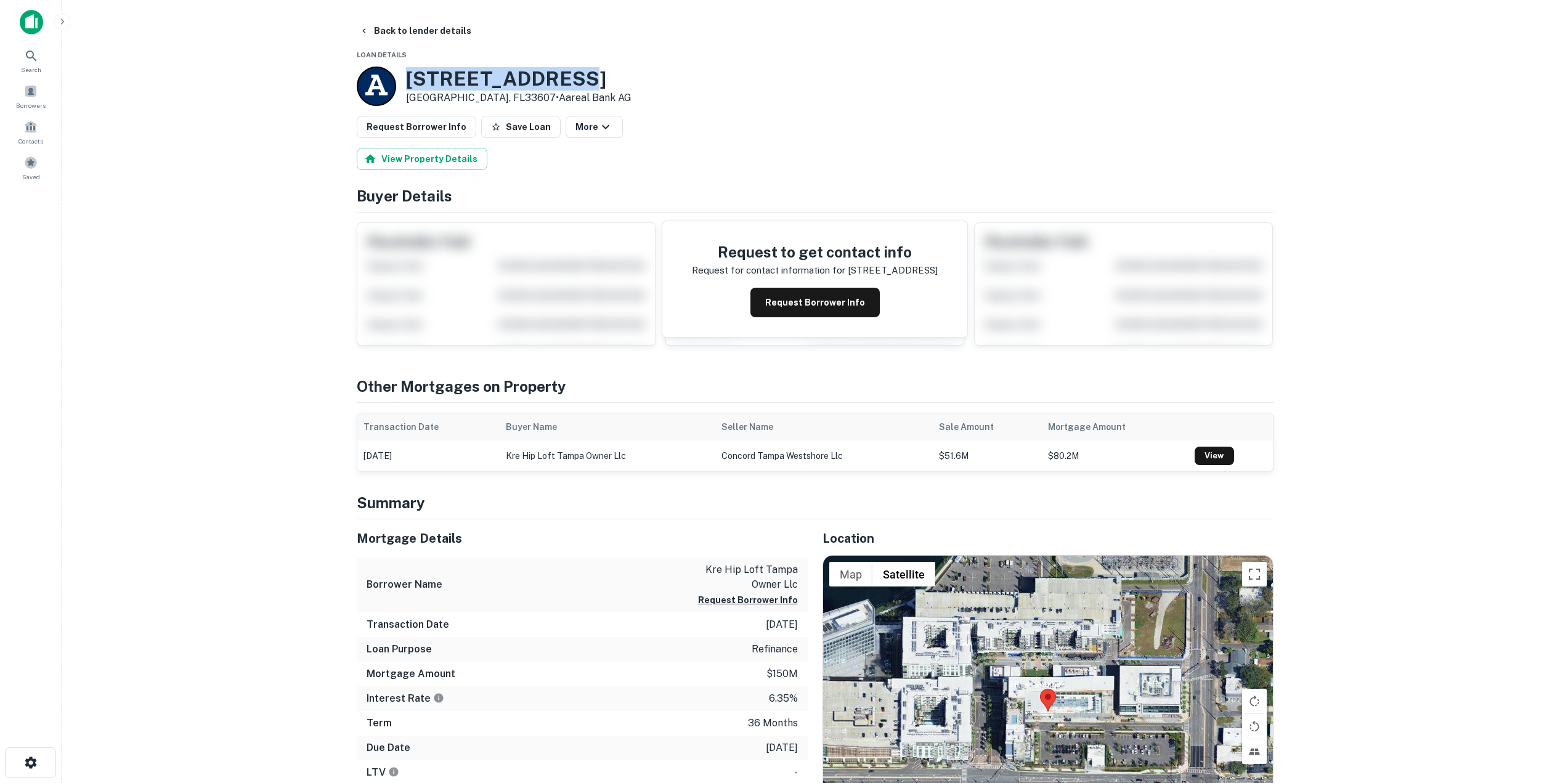
drag, startPoint x: 405, startPoint y: 75, endPoint x: 589, endPoint y: 73, distance: 184.0
click at [589, 73] on div "3650 Midtown Dr Tampa, FL33607 • Aareal Bank AG" at bounding box center [815, 86] width 917 height 40
copy h3 "3650 Midtown Dr"
